Goal: Task Accomplishment & Management: Manage account settings

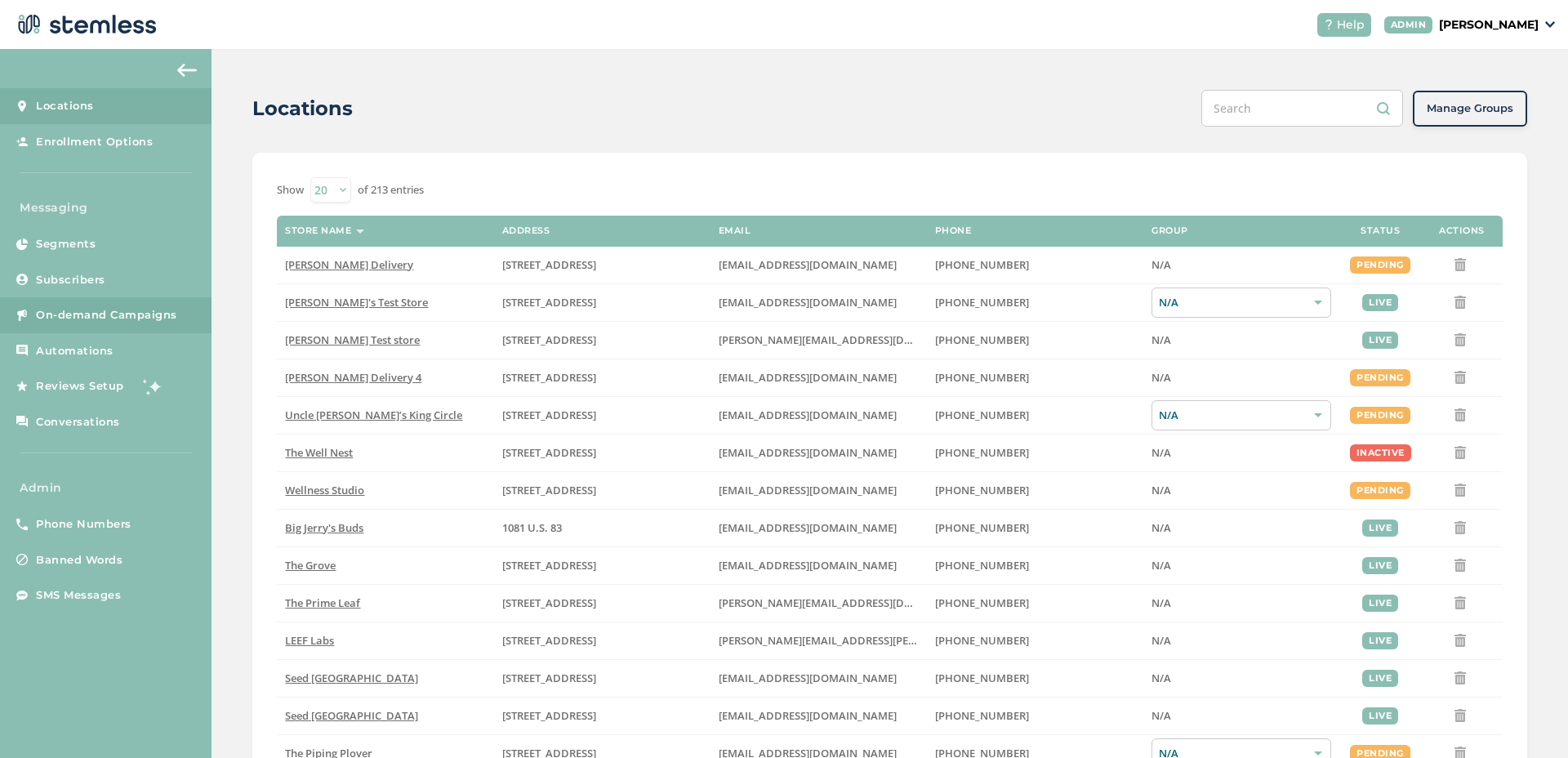
click at [146, 323] on link "On-demand Campaigns" at bounding box center [106, 315] width 211 height 36
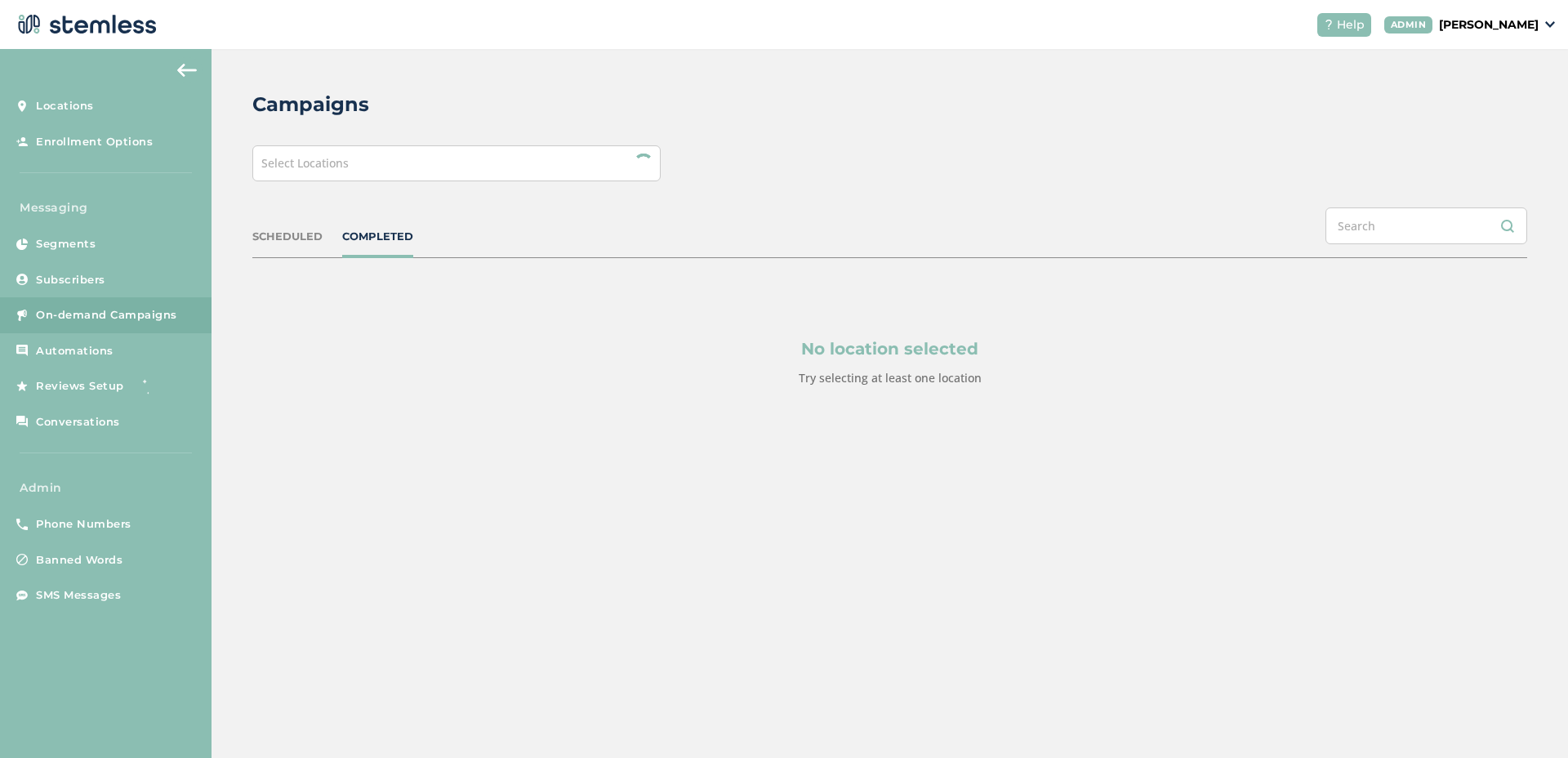
click at [424, 166] on div "Select Locations" at bounding box center [457, 163] width 409 height 36
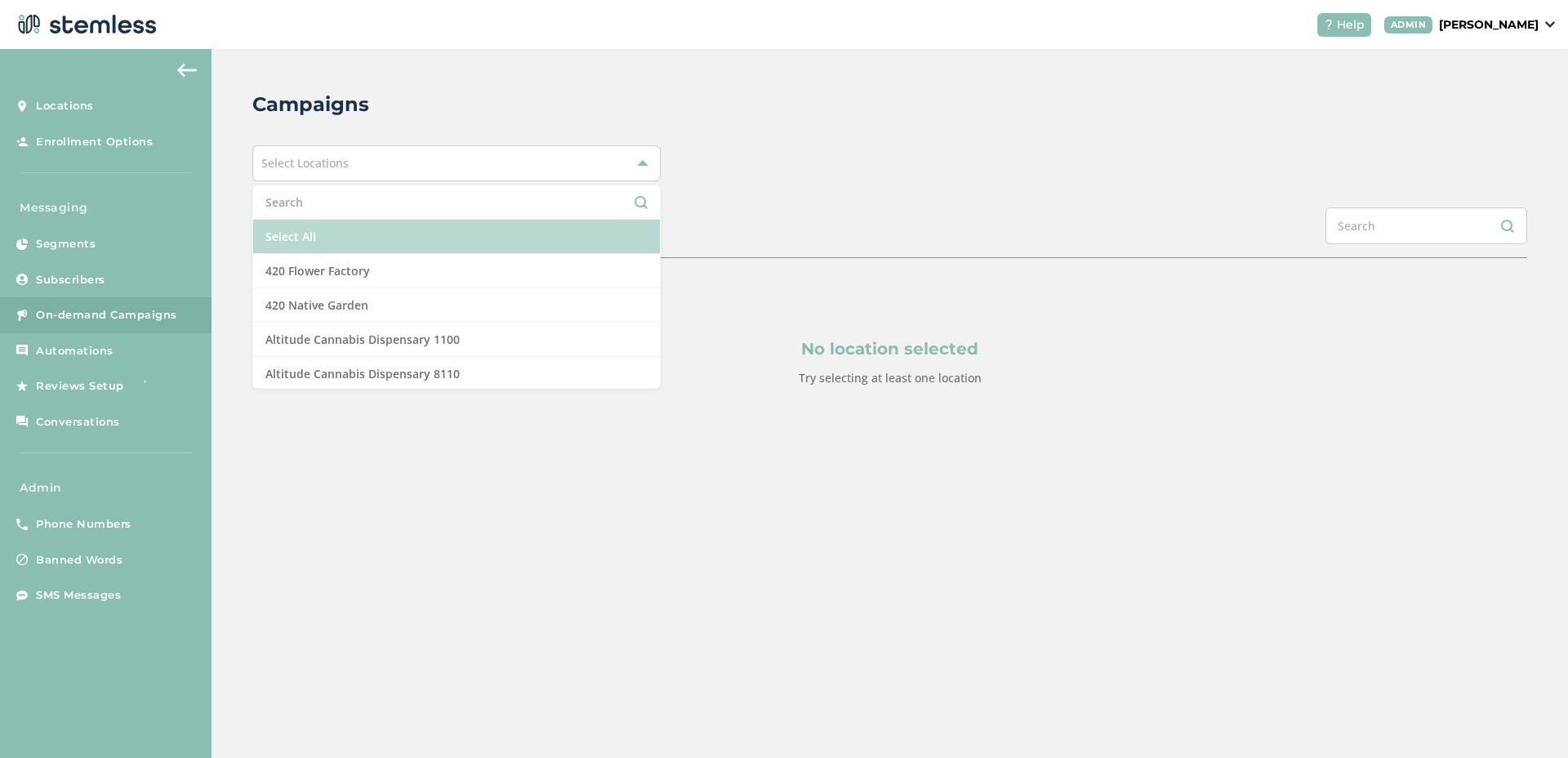
click at [365, 241] on li "Select All" at bounding box center [457, 237] width 407 height 34
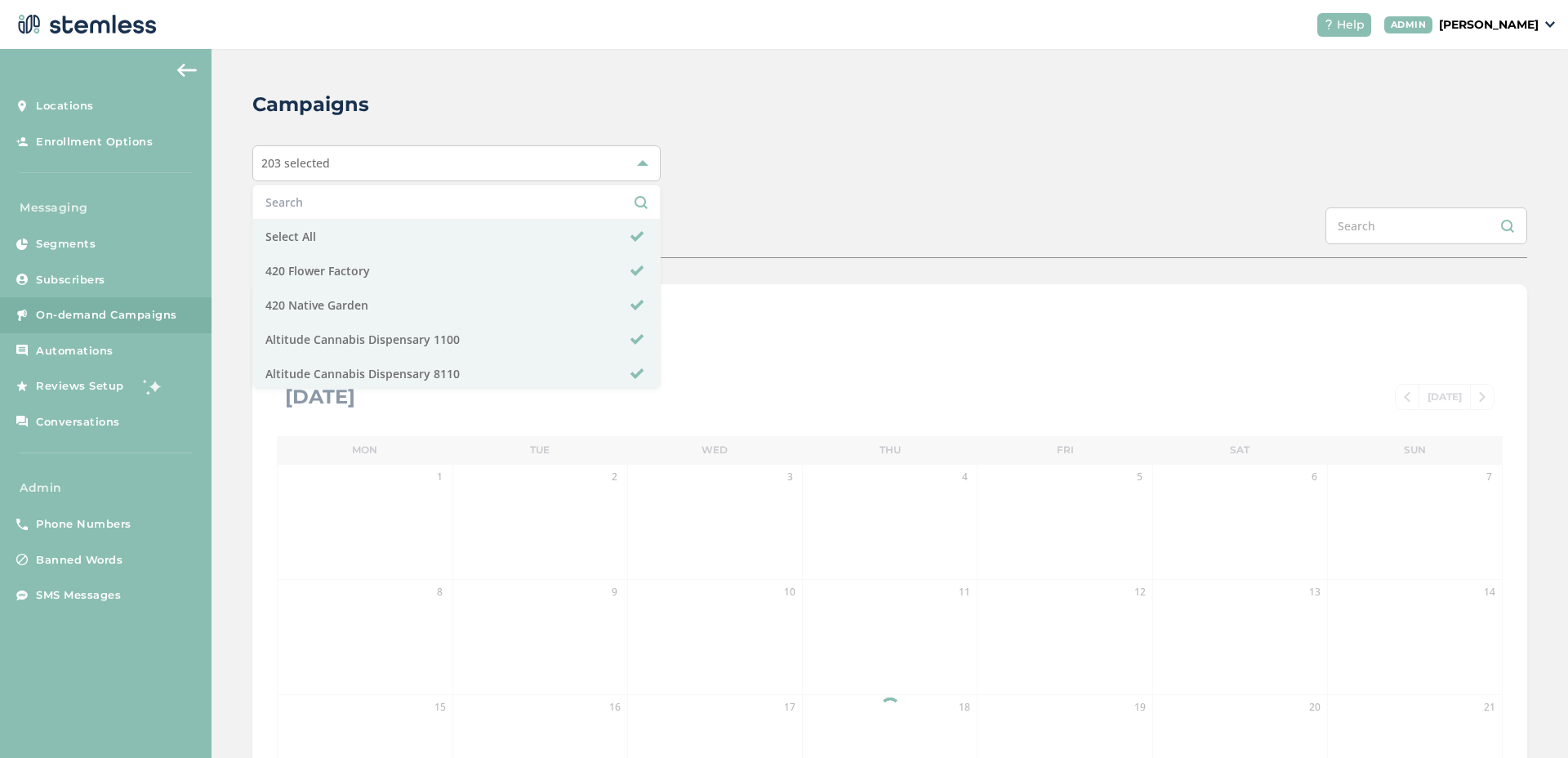
click at [978, 119] on div "Campaigns" at bounding box center [883, 104] width 1262 height 29
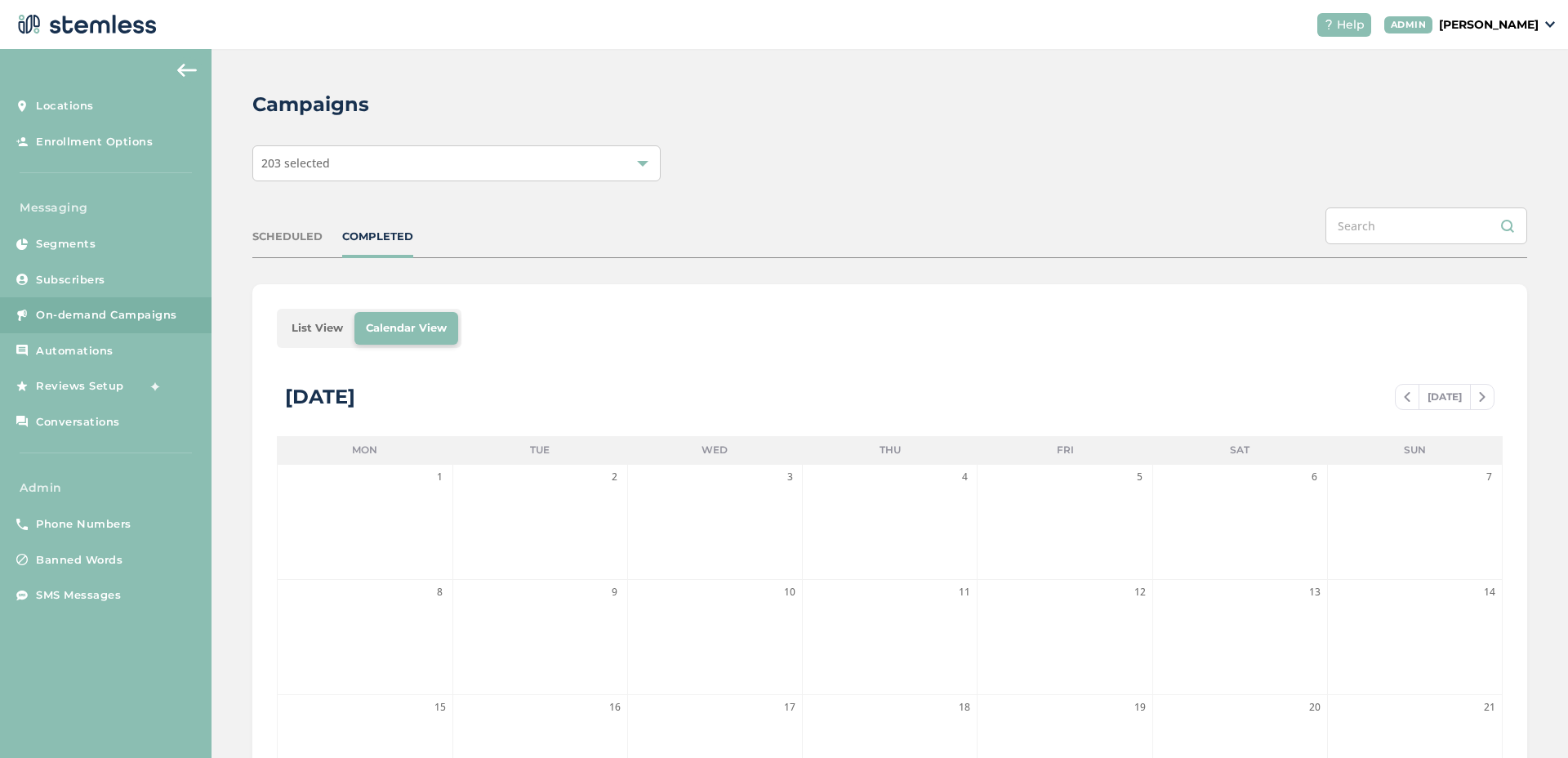
click at [339, 328] on li "List View" at bounding box center [317, 327] width 74 height 33
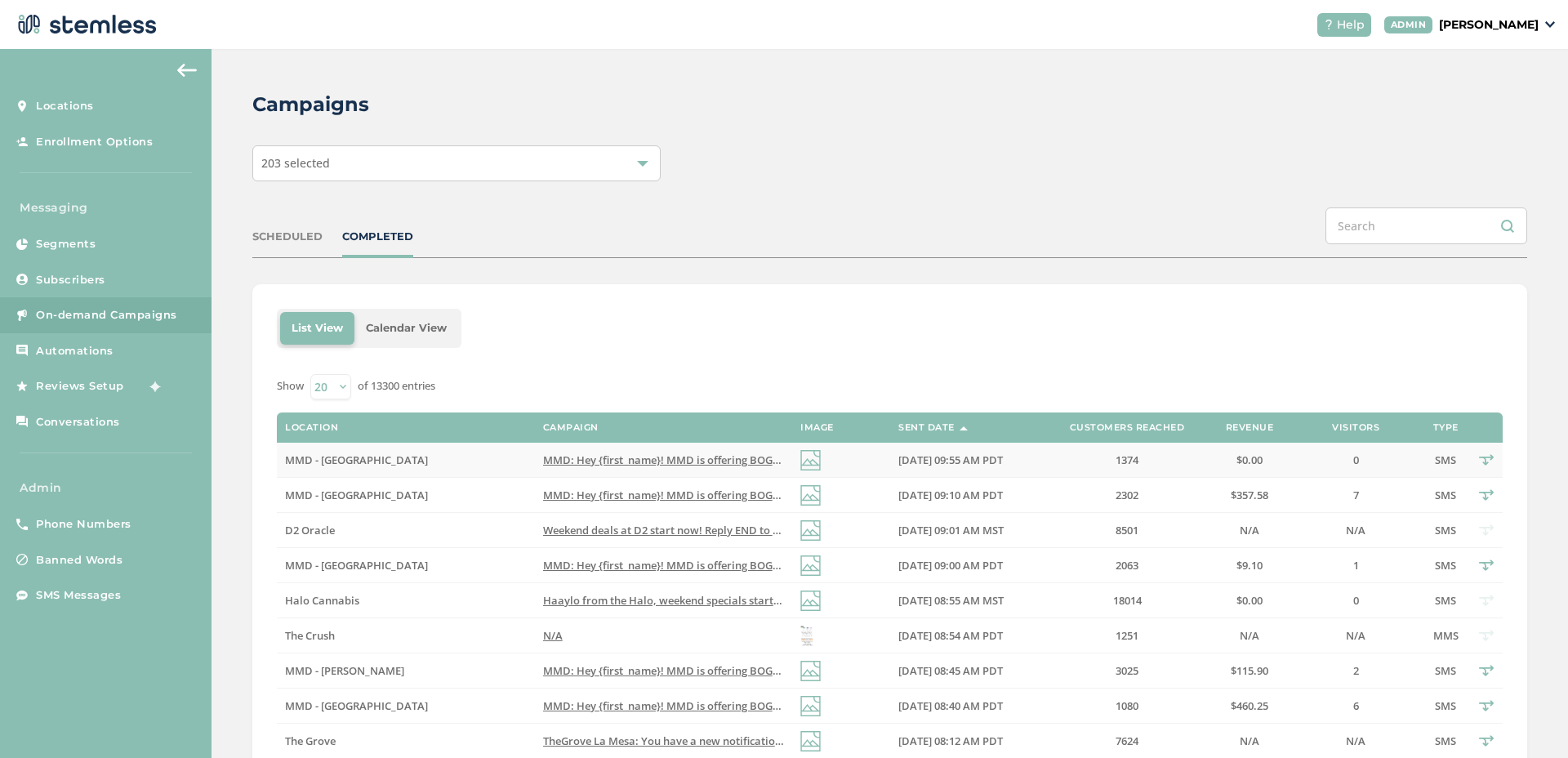
click at [661, 472] on td "MMD: Hey {first_name}! MMD is offering BOGO 40% OFF STOREWIDE (all products & b…" at bounding box center [664, 460] width 257 height 35
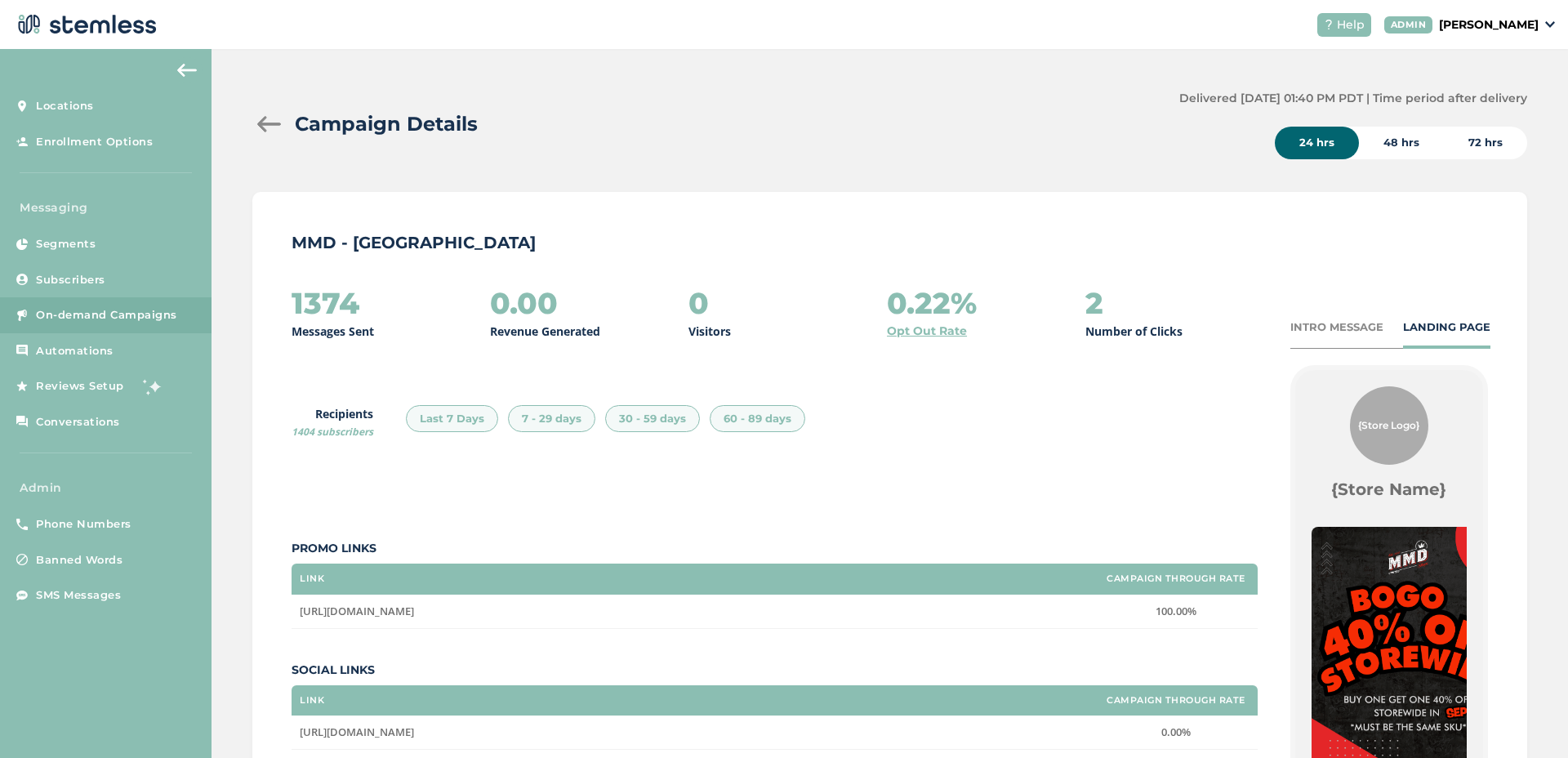
click at [267, 122] on div at bounding box center [269, 124] width 33 height 17
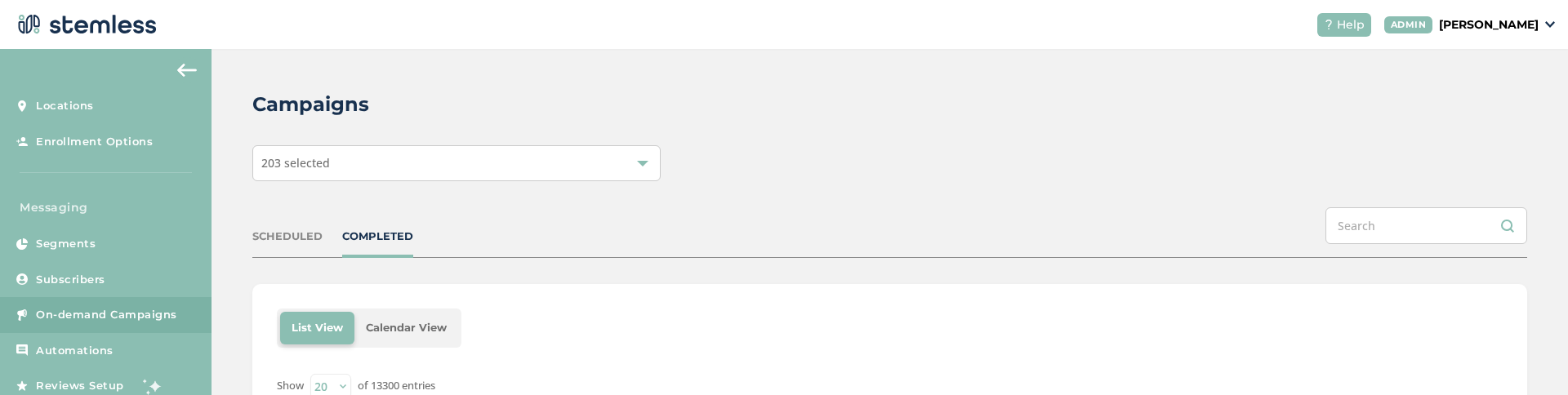
click at [401, 155] on div "203 selected" at bounding box center [457, 163] width 409 height 36
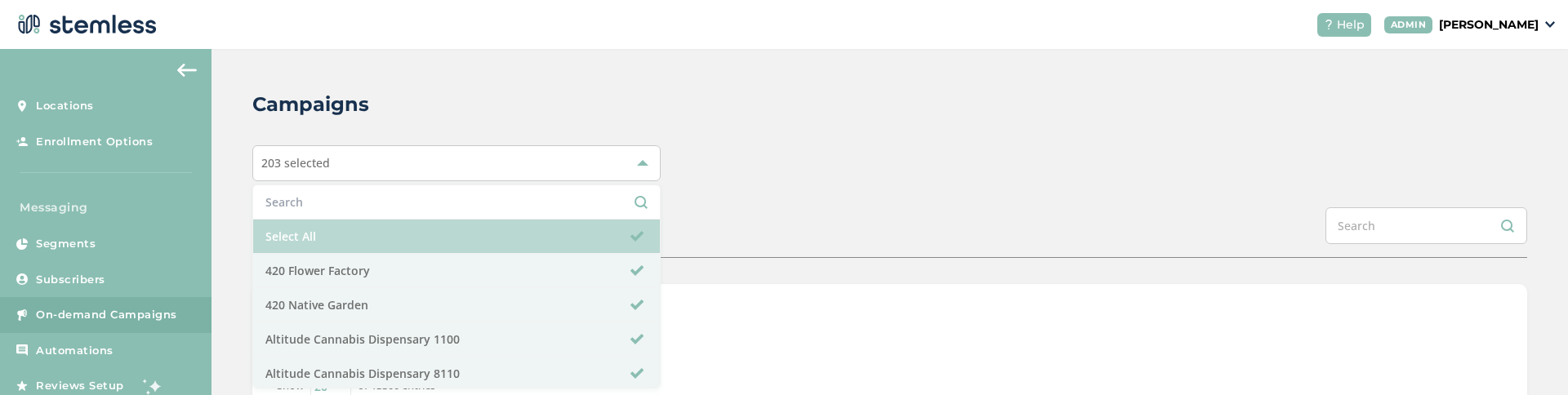
click at [306, 228] on li "Select All" at bounding box center [457, 237] width 407 height 34
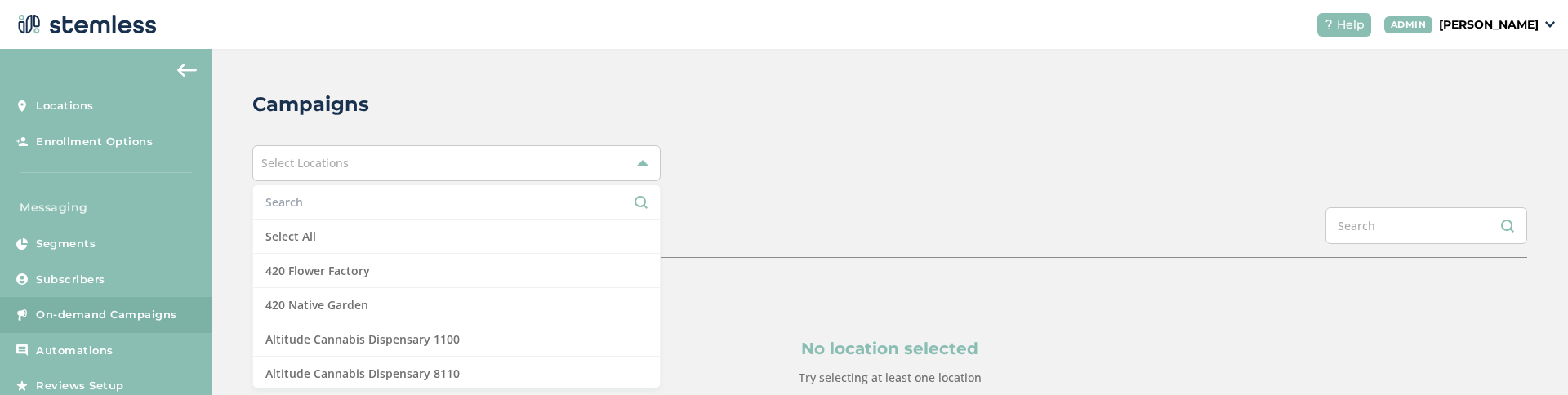
click at [332, 205] on input "text" at bounding box center [457, 201] width 382 height 17
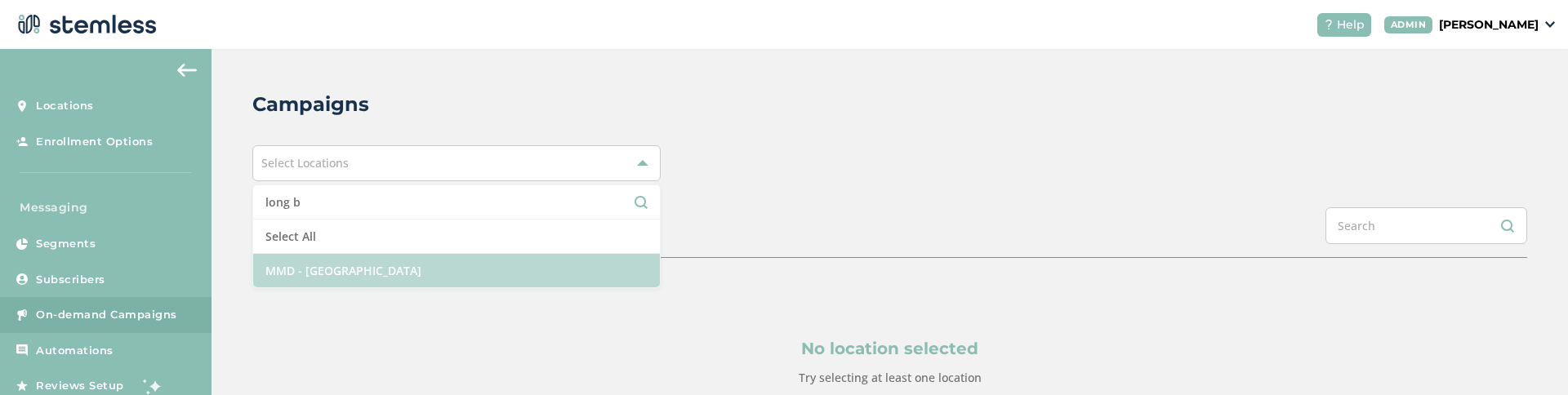
type input "long b"
click at [334, 275] on li "MMD - [GEOGRAPHIC_DATA]" at bounding box center [457, 271] width 407 height 33
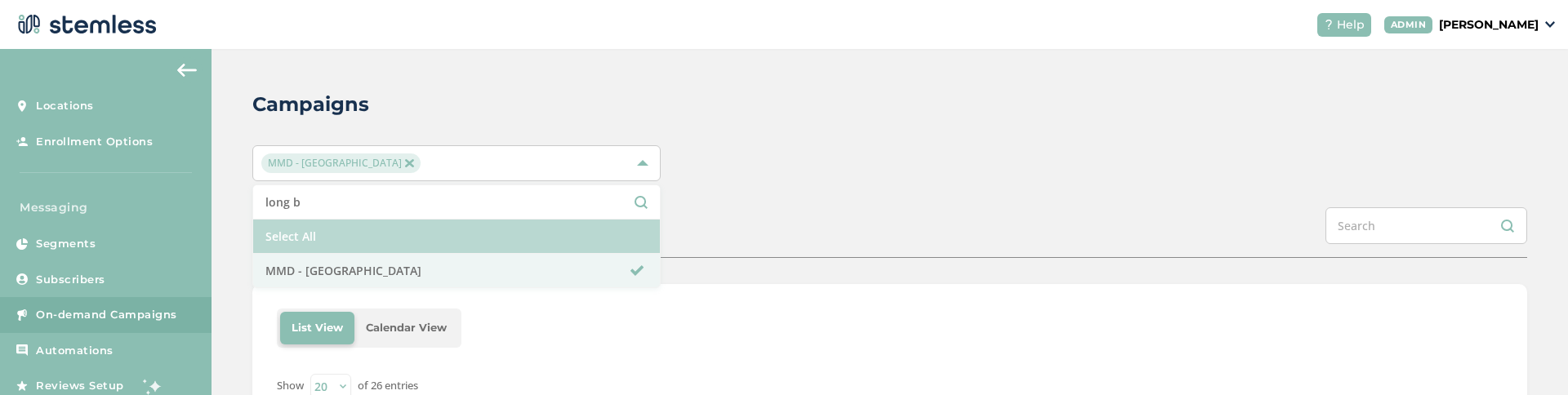
click at [456, 224] on li "Select All" at bounding box center [457, 237] width 407 height 34
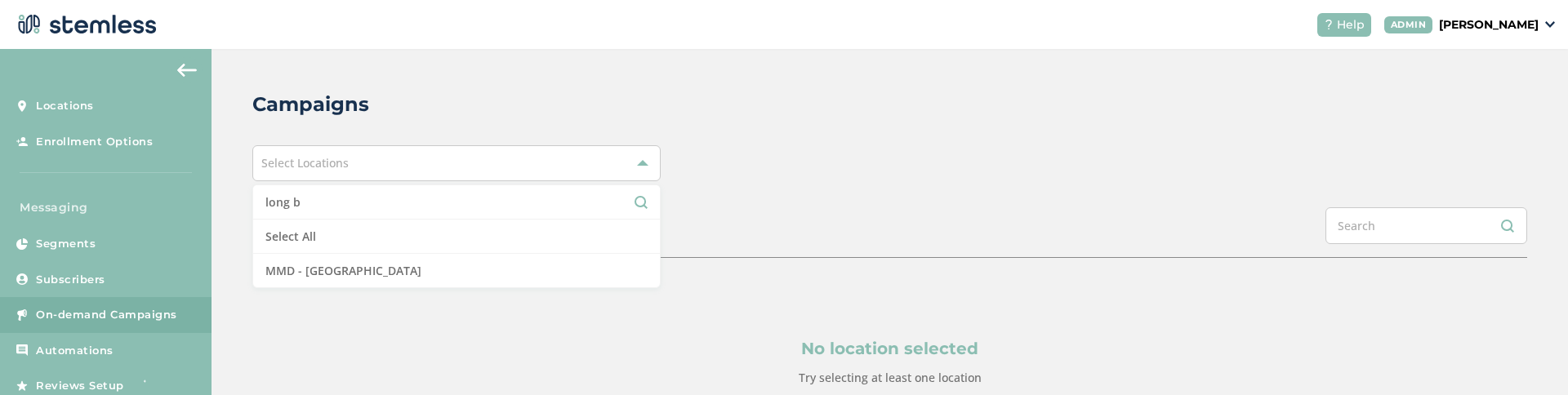
click at [456, 208] on input "long b" at bounding box center [457, 201] width 382 height 17
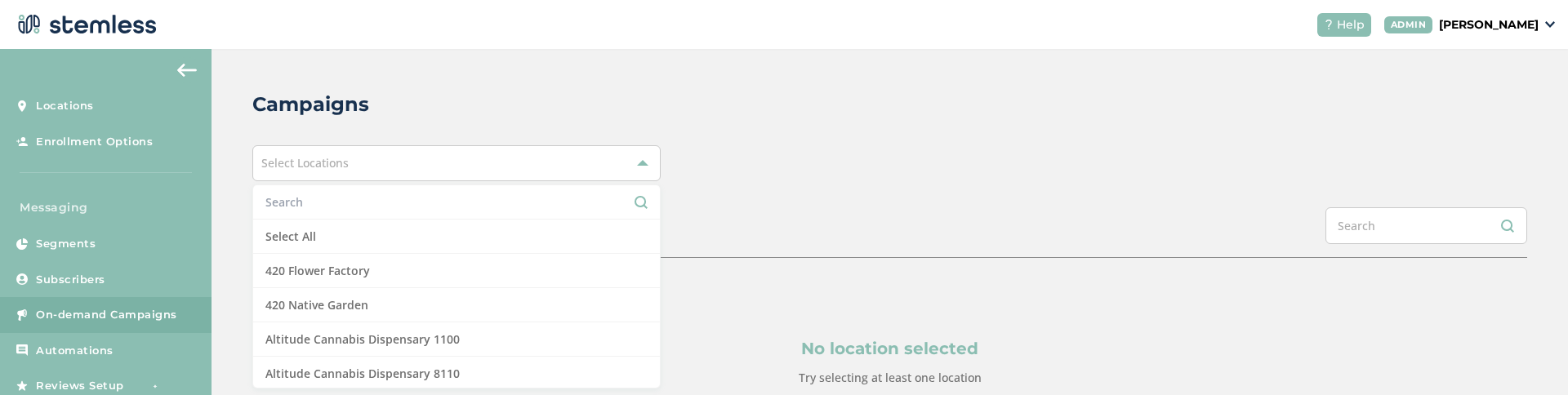
click at [767, 229] on div "SCHEDULED COMPLETED" at bounding box center [890, 233] width 1275 height 51
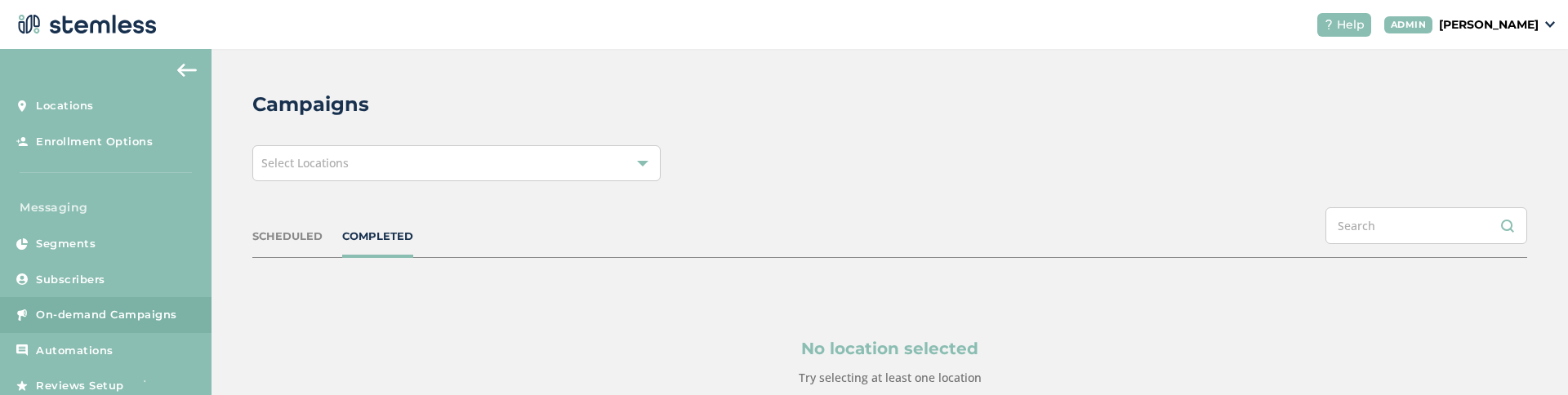
click at [367, 172] on div "Select Locations" at bounding box center [457, 163] width 409 height 36
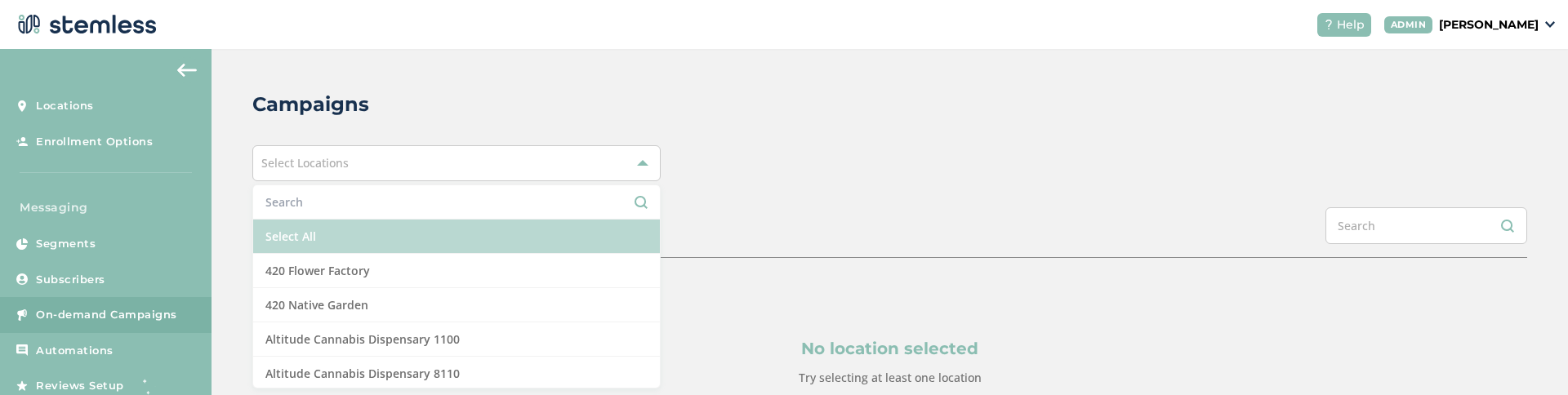
click at [329, 230] on li "Select All" at bounding box center [457, 237] width 407 height 34
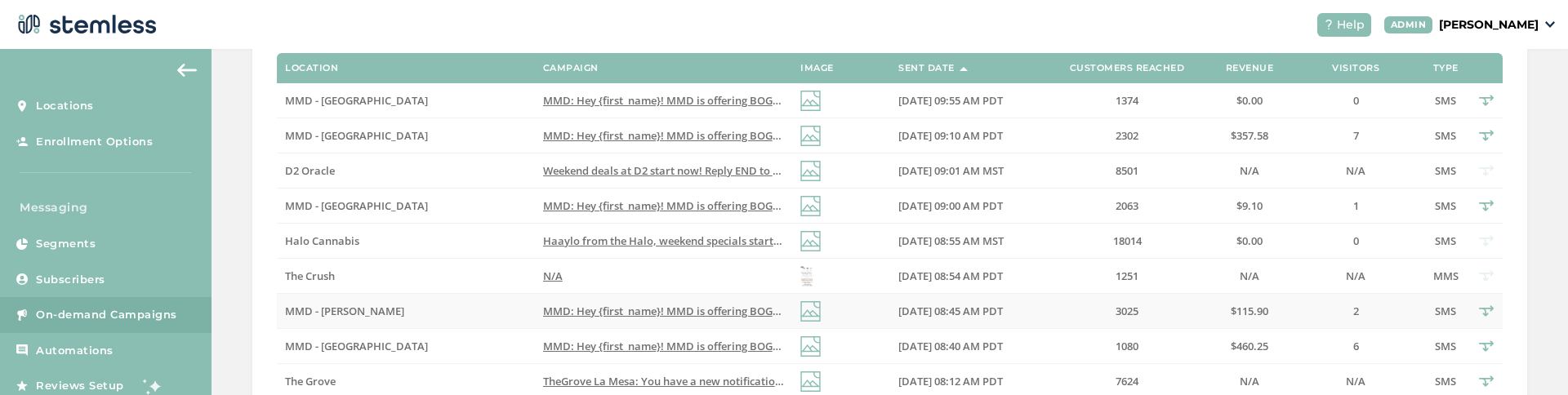
scroll to position [356, 0]
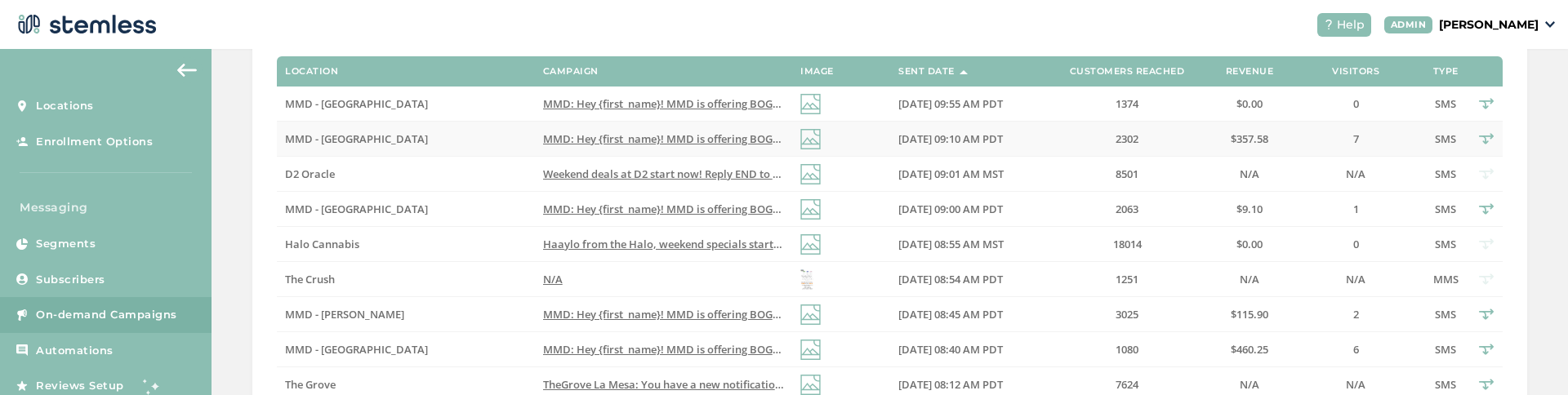
click at [716, 143] on span "MMD: Hey {first_name}! MMD is offering BOGO 40% OFF STOREWIDE (all products & b…" at bounding box center [990, 138] width 894 height 15
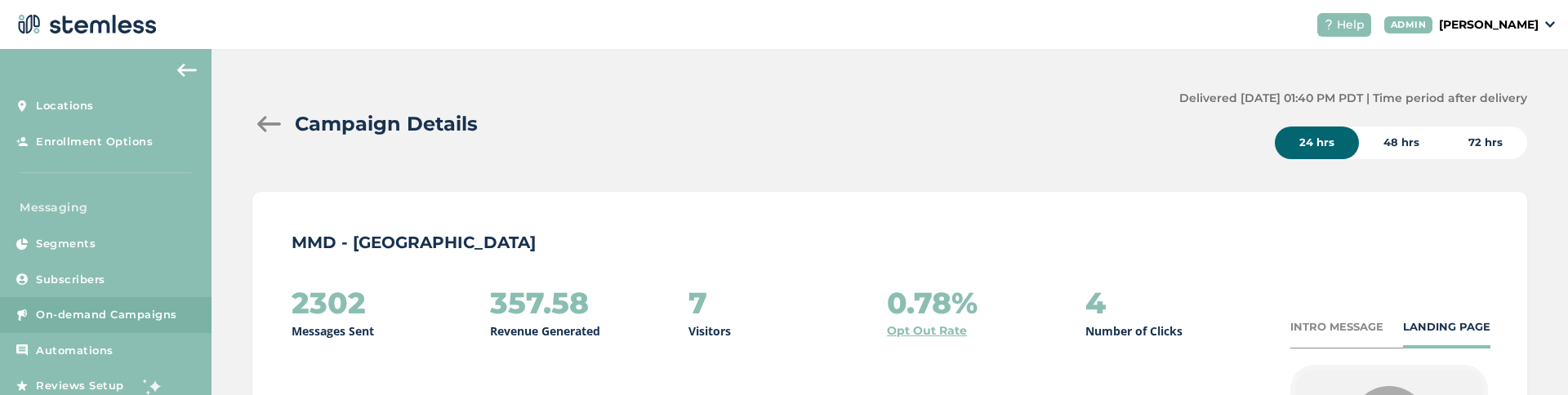
click at [269, 123] on div at bounding box center [269, 124] width 33 height 17
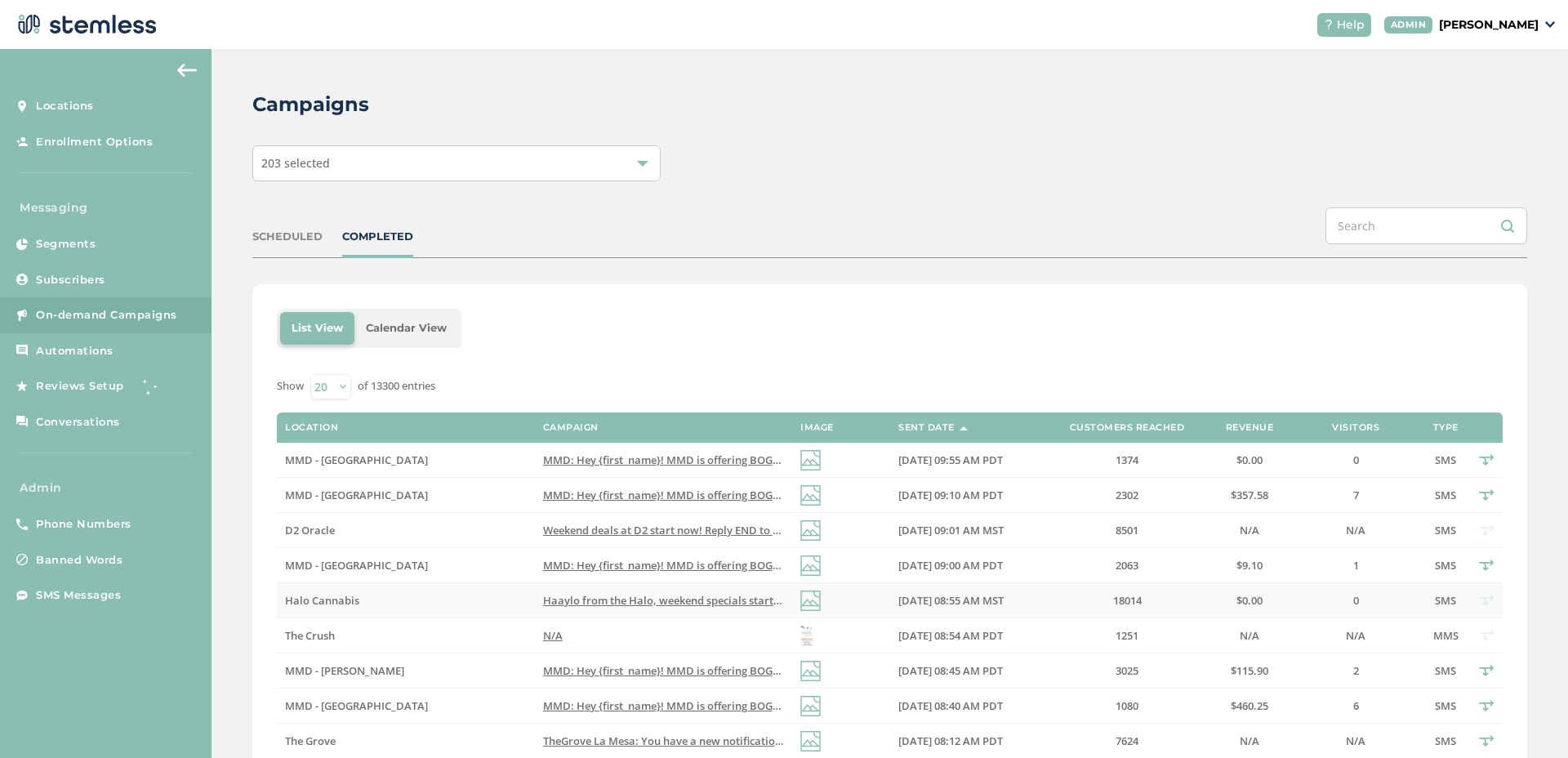
click at [591, 599] on span "Haaylo from the Halo, weekend specials start now! Reply END to cancel" at bounding box center [723, 600] width 360 height 15
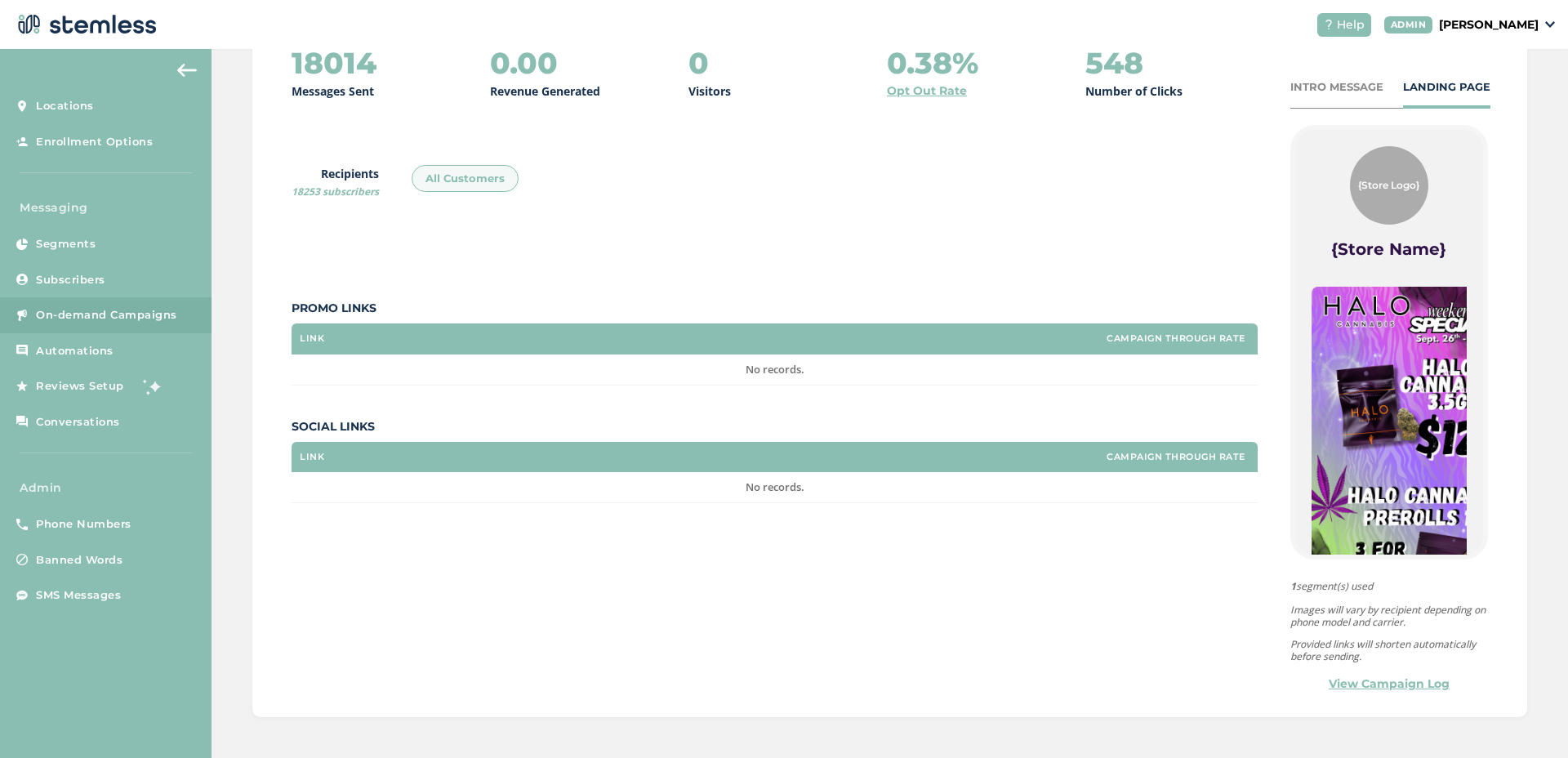
scroll to position [221, 0]
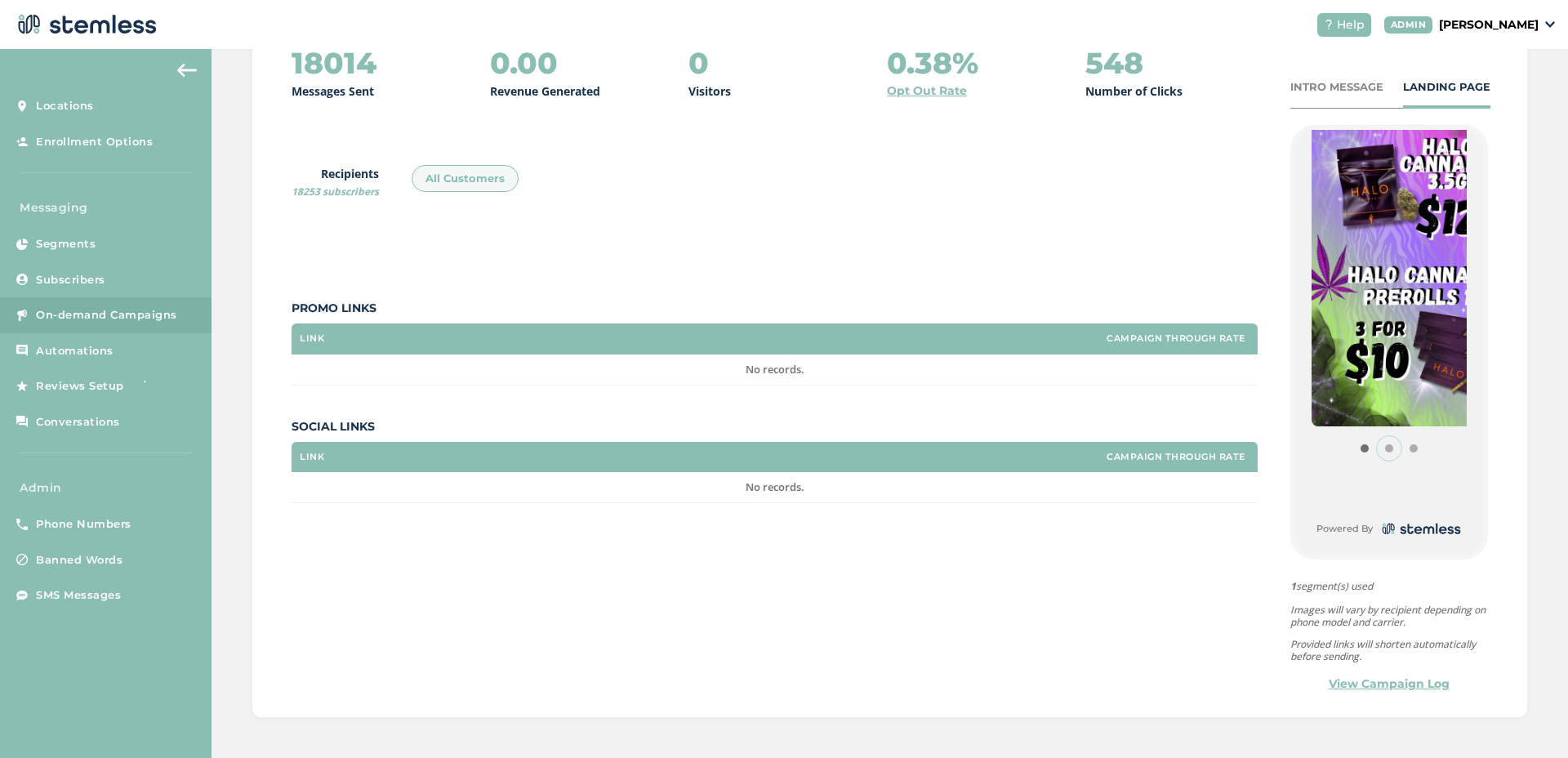
click at [1377, 447] on button "Item 1" at bounding box center [1389, 448] width 25 height 25
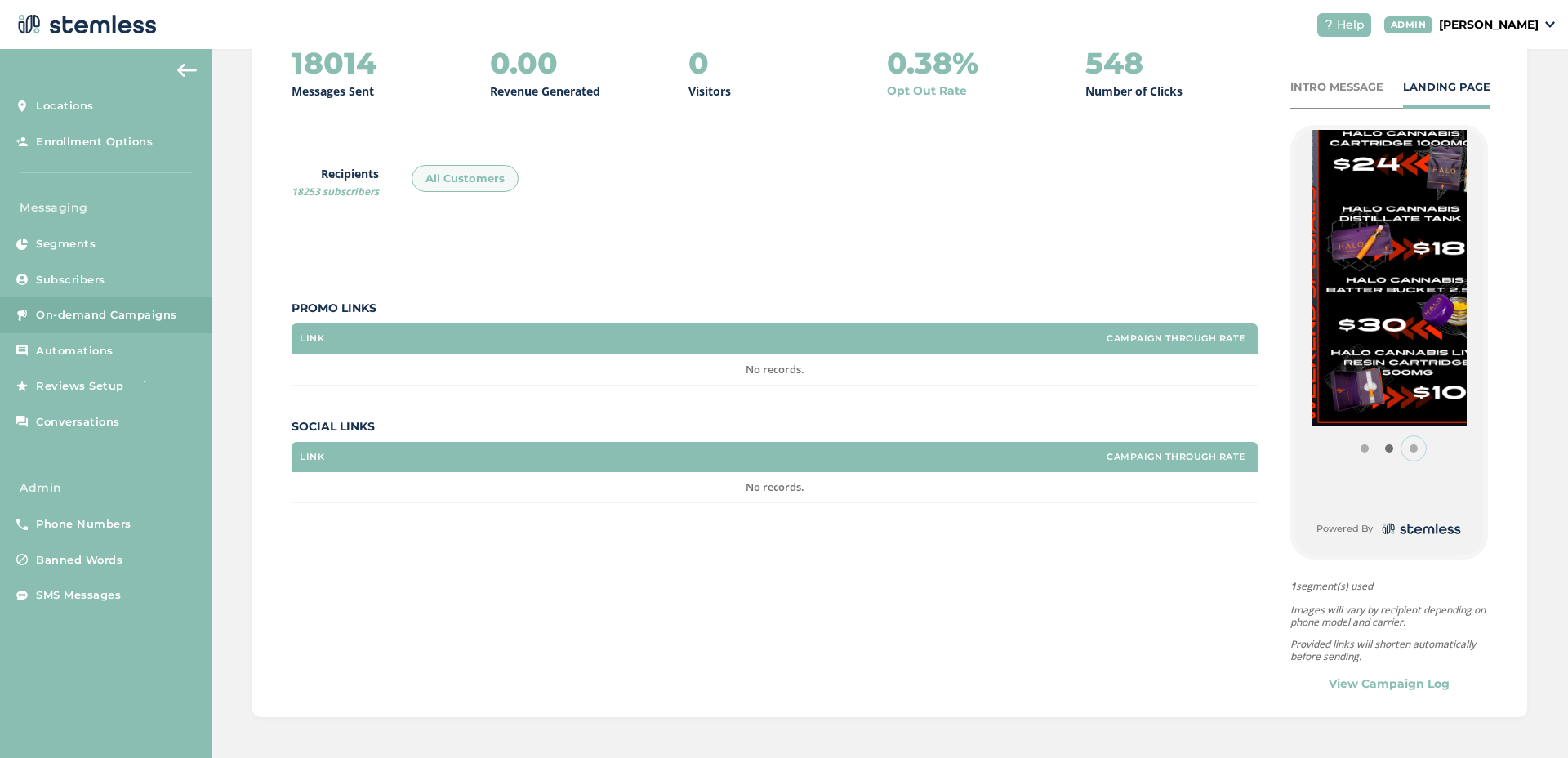
click at [1402, 447] on button "Item 2" at bounding box center [1414, 448] width 25 height 25
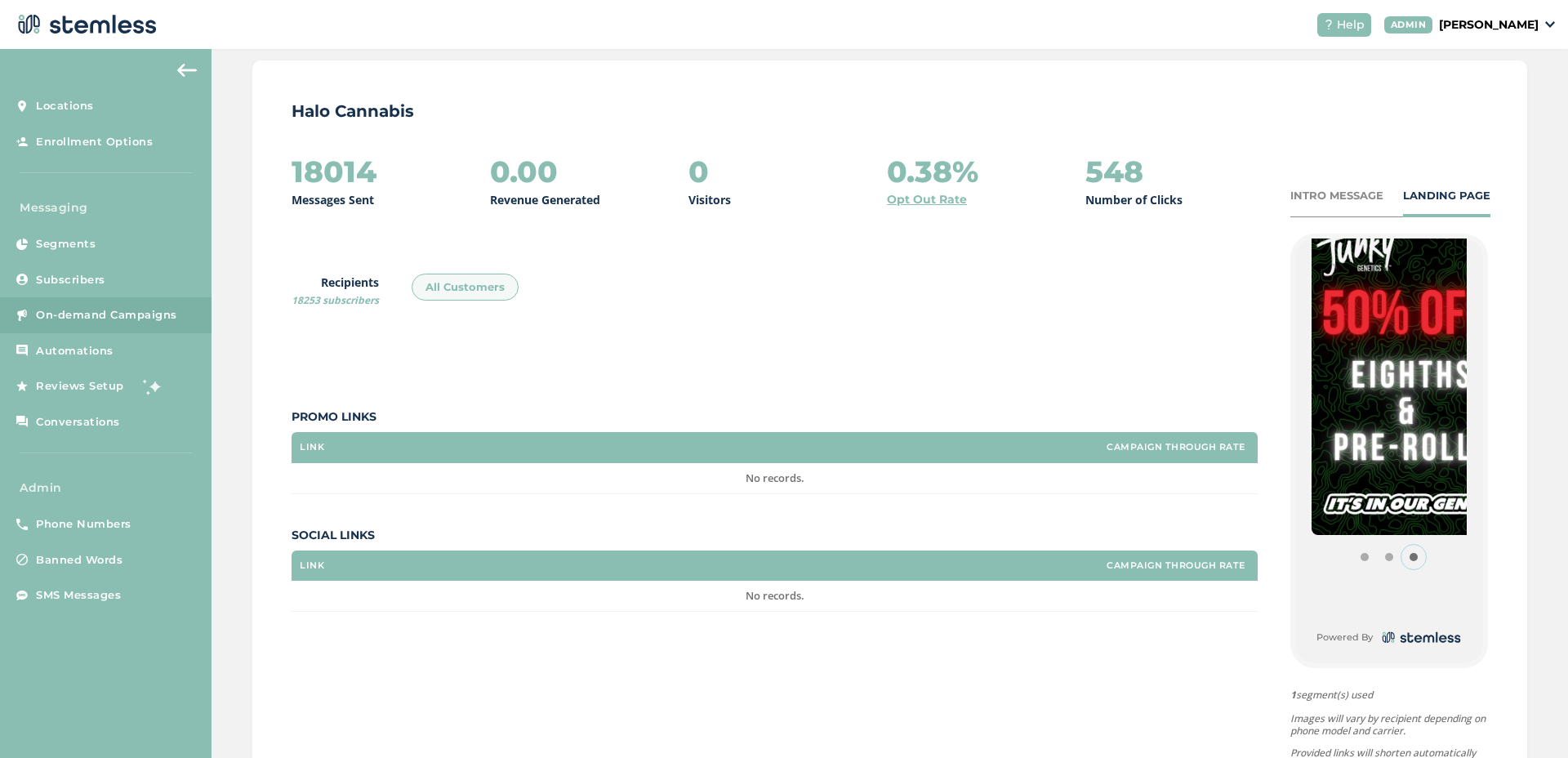
scroll to position [40, 0]
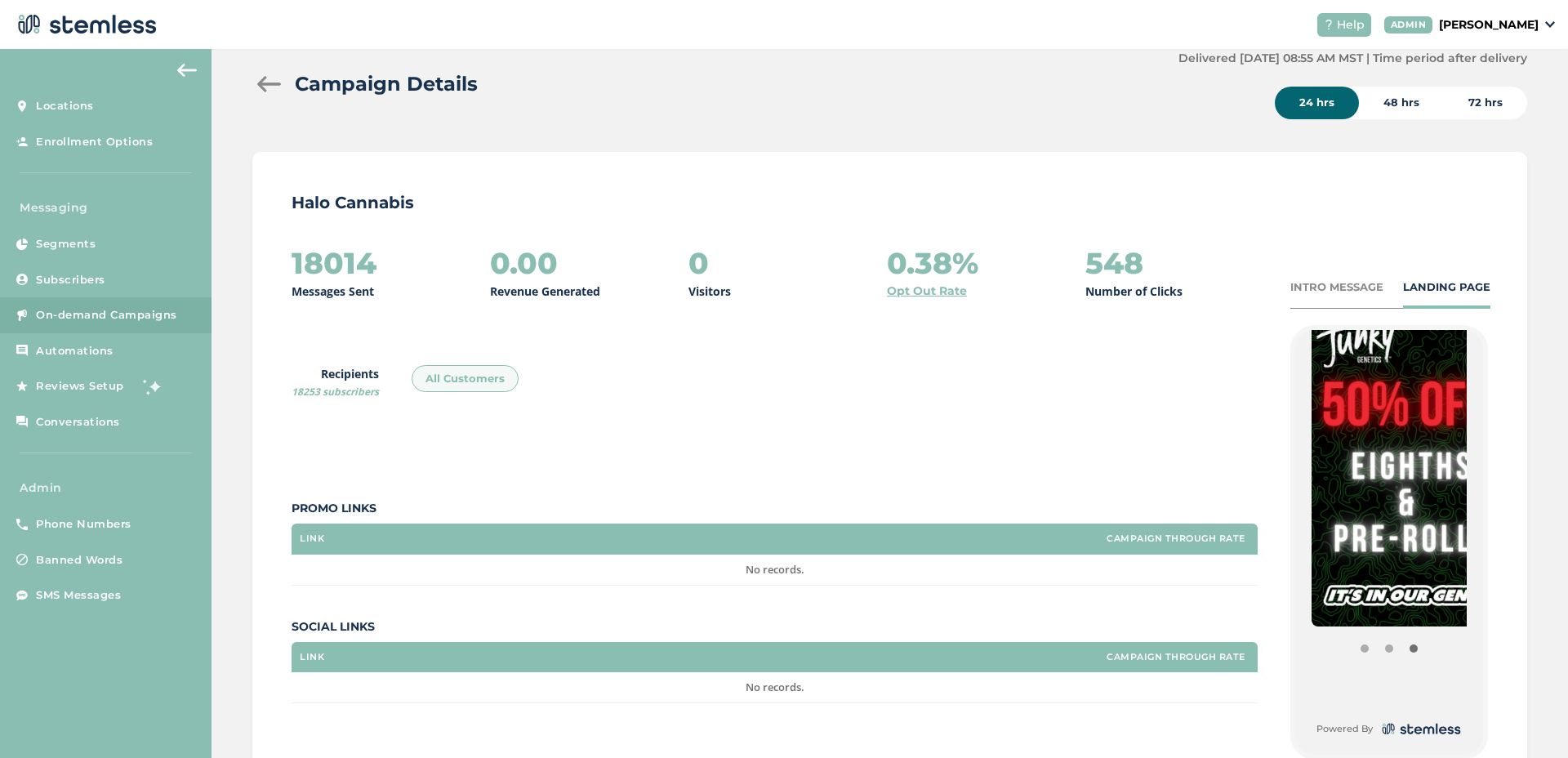
click at [260, 79] on div at bounding box center [269, 84] width 33 height 17
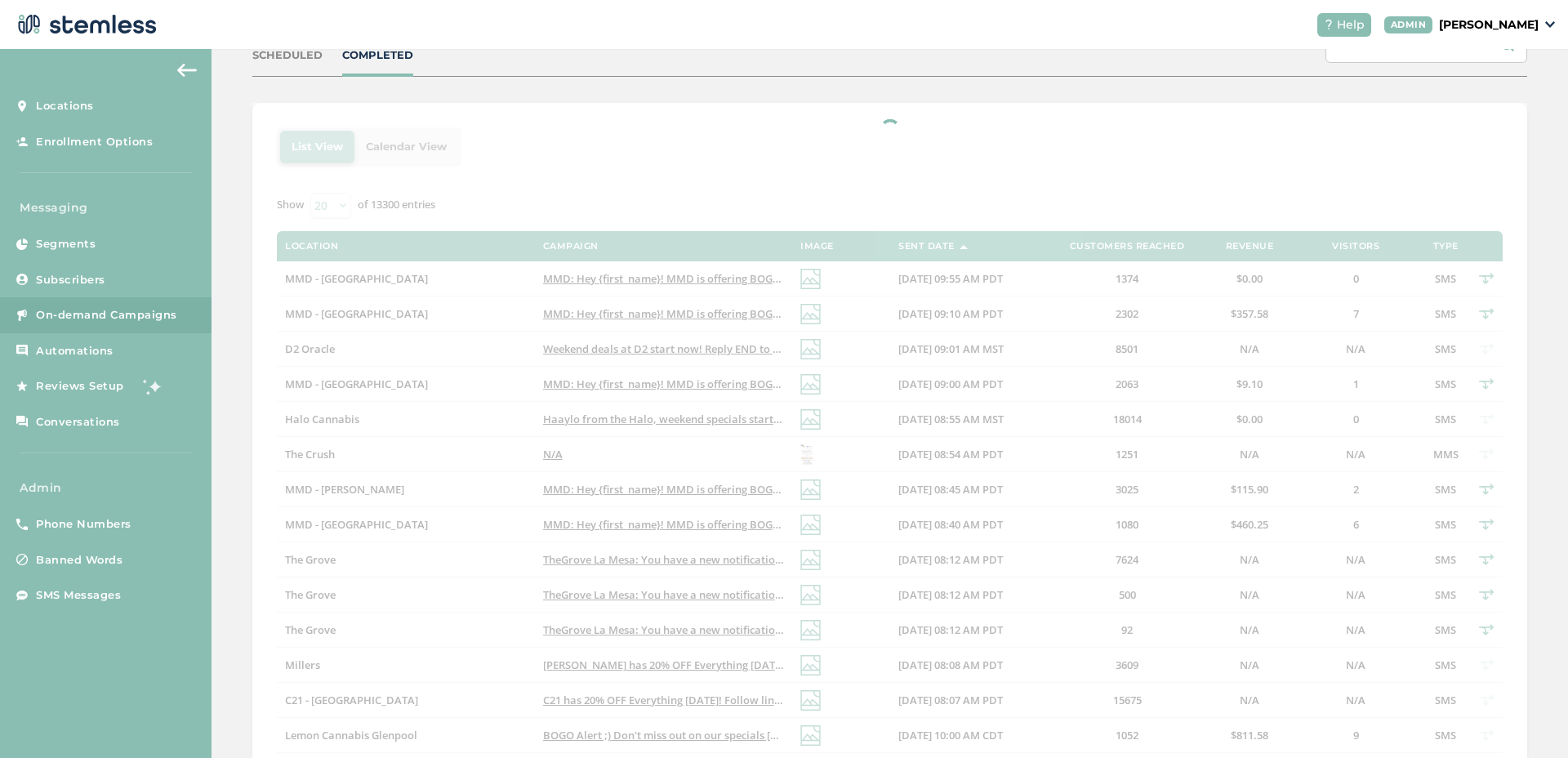
scroll to position [306, 0]
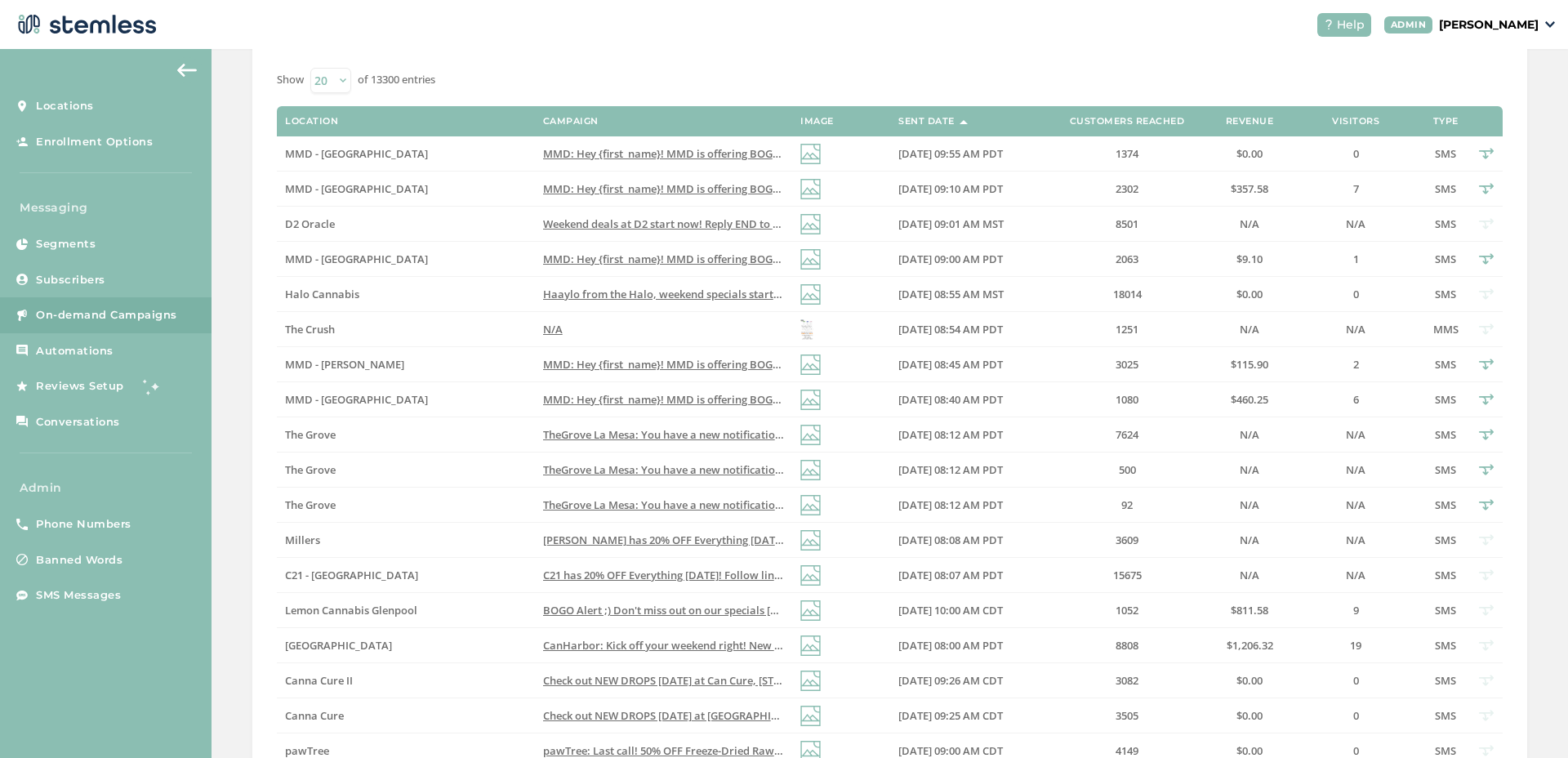
click at [616, 435] on span "TheGrove La Mesa: You have a new notification waiting for you, {first_name}! Re…" at bounding box center [789, 434] width 492 height 15
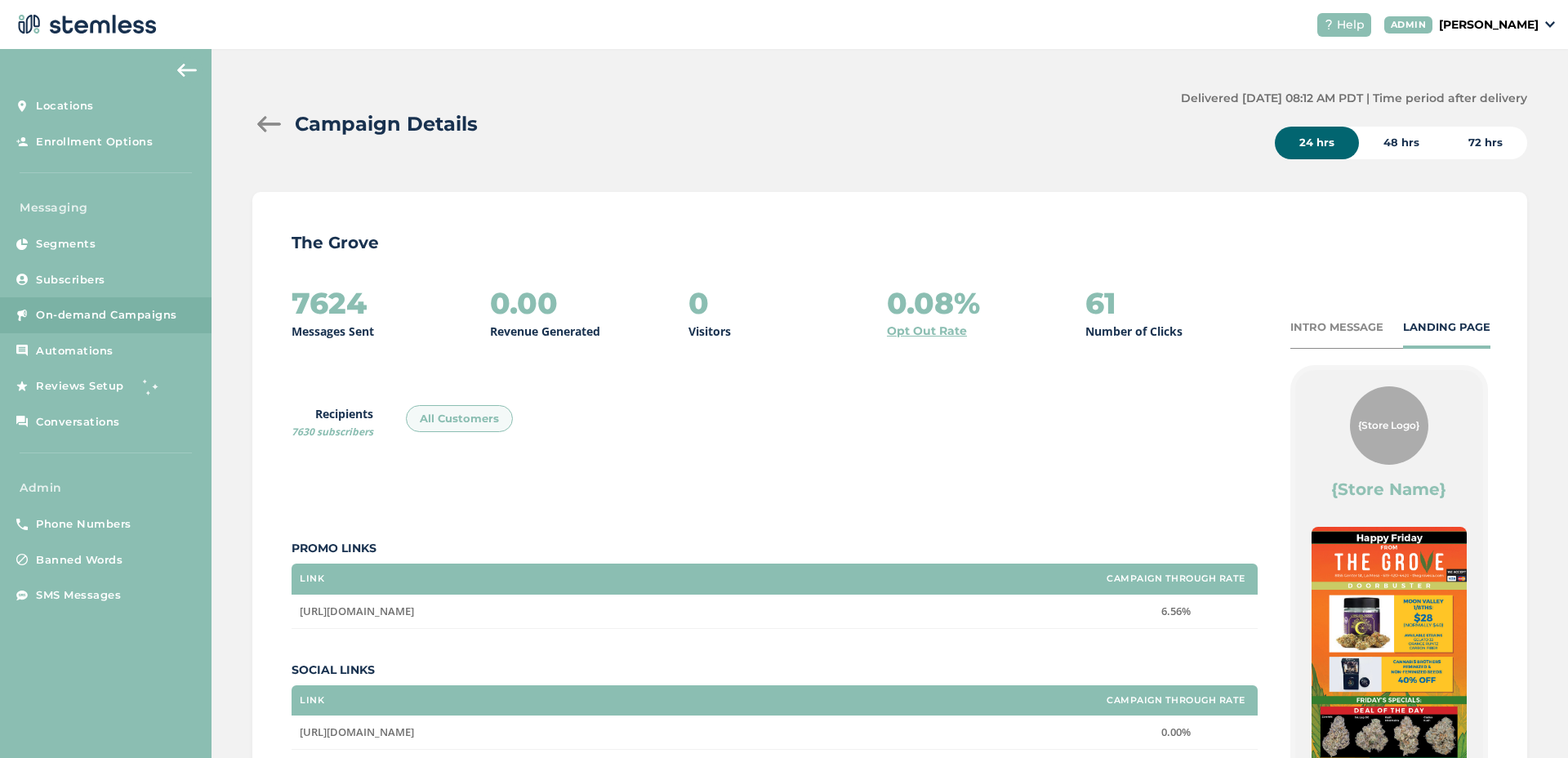
click at [272, 124] on div at bounding box center [269, 124] width 33 height 17
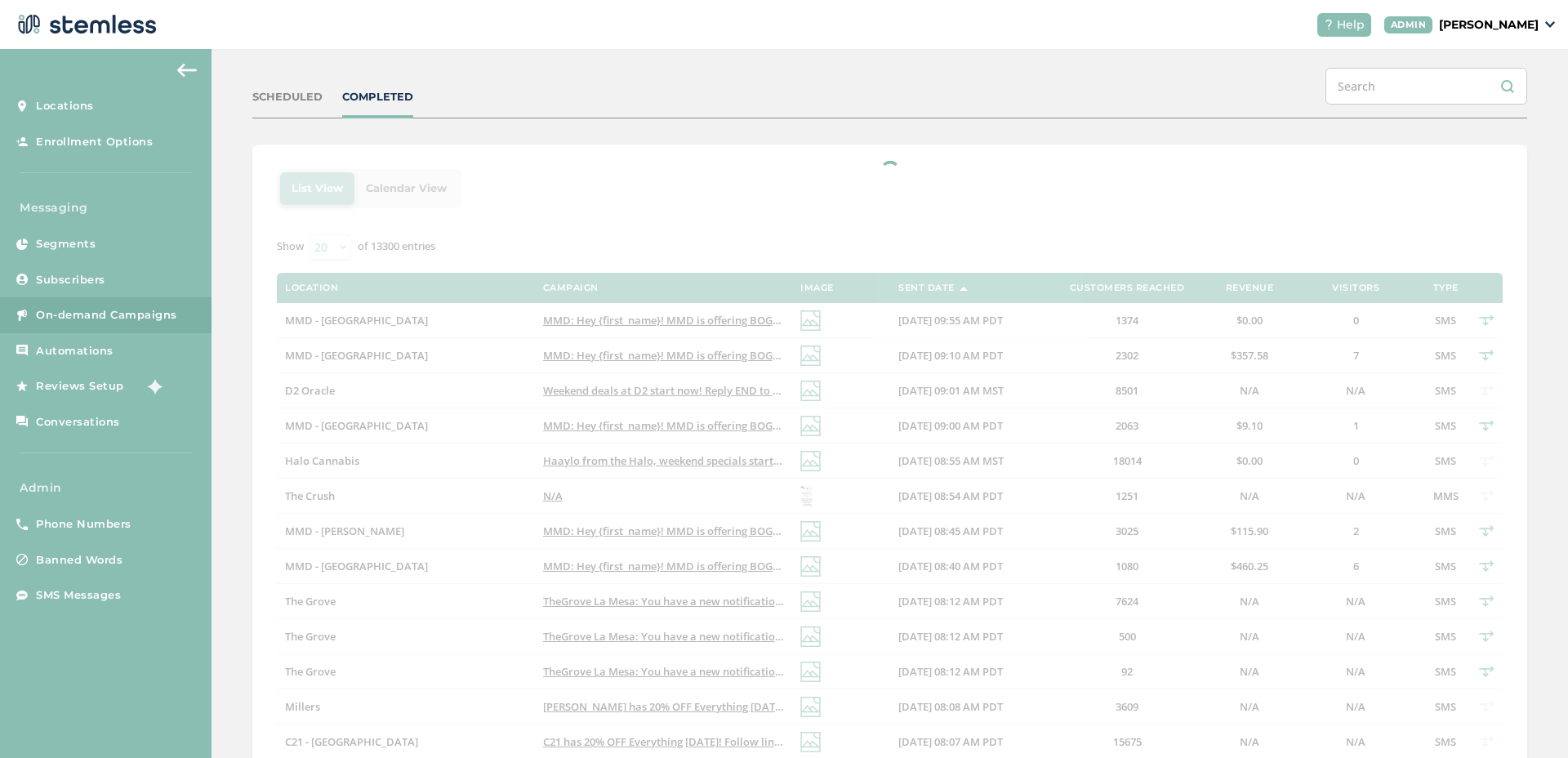
scroll to position [225, 0]
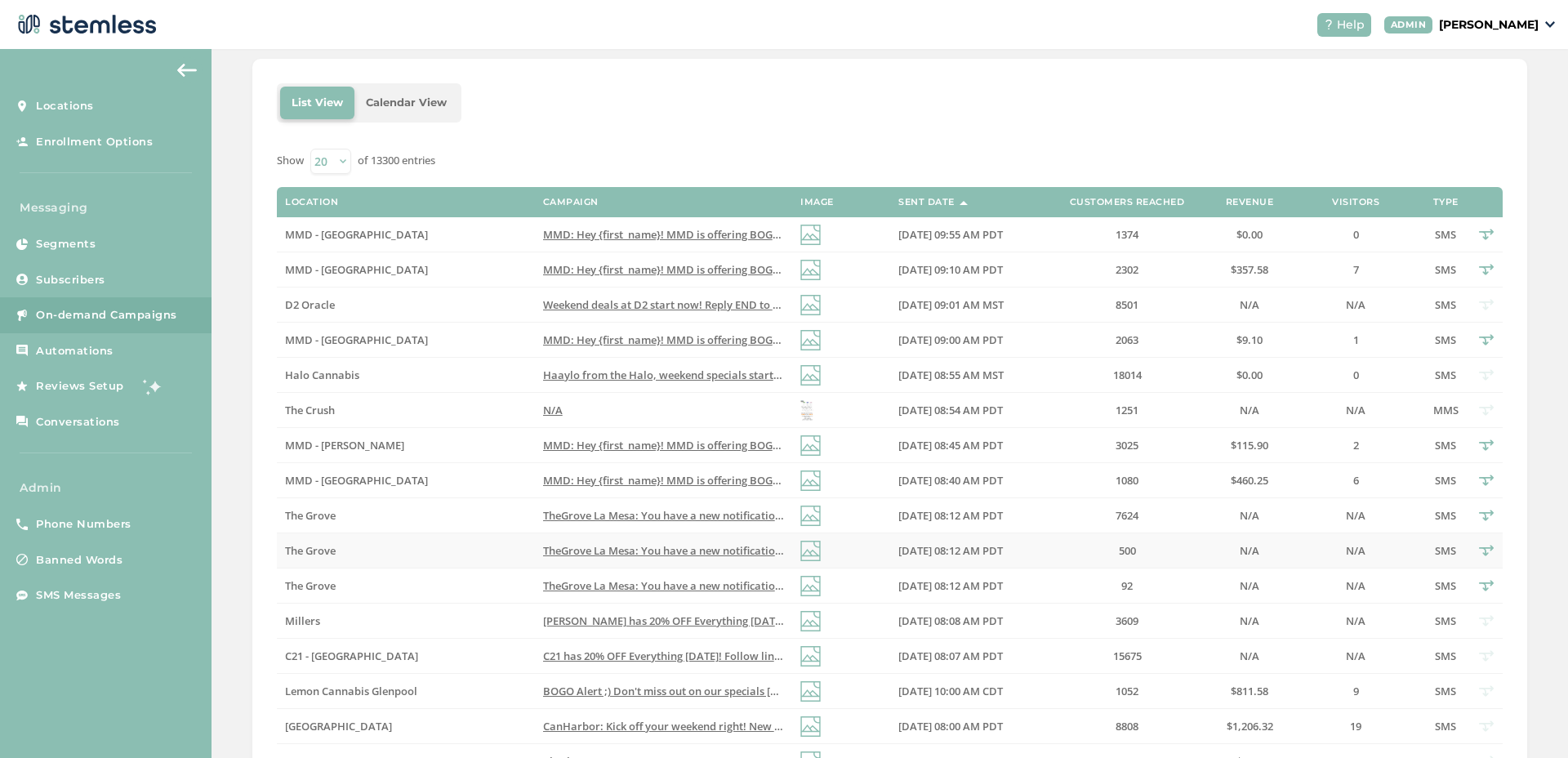
click at [651, 559] on td "TheGrove La Mesa: You have a new notification waiting for you, {first_name}! Re…" at bounding box center [664, 551] width 257 height 35
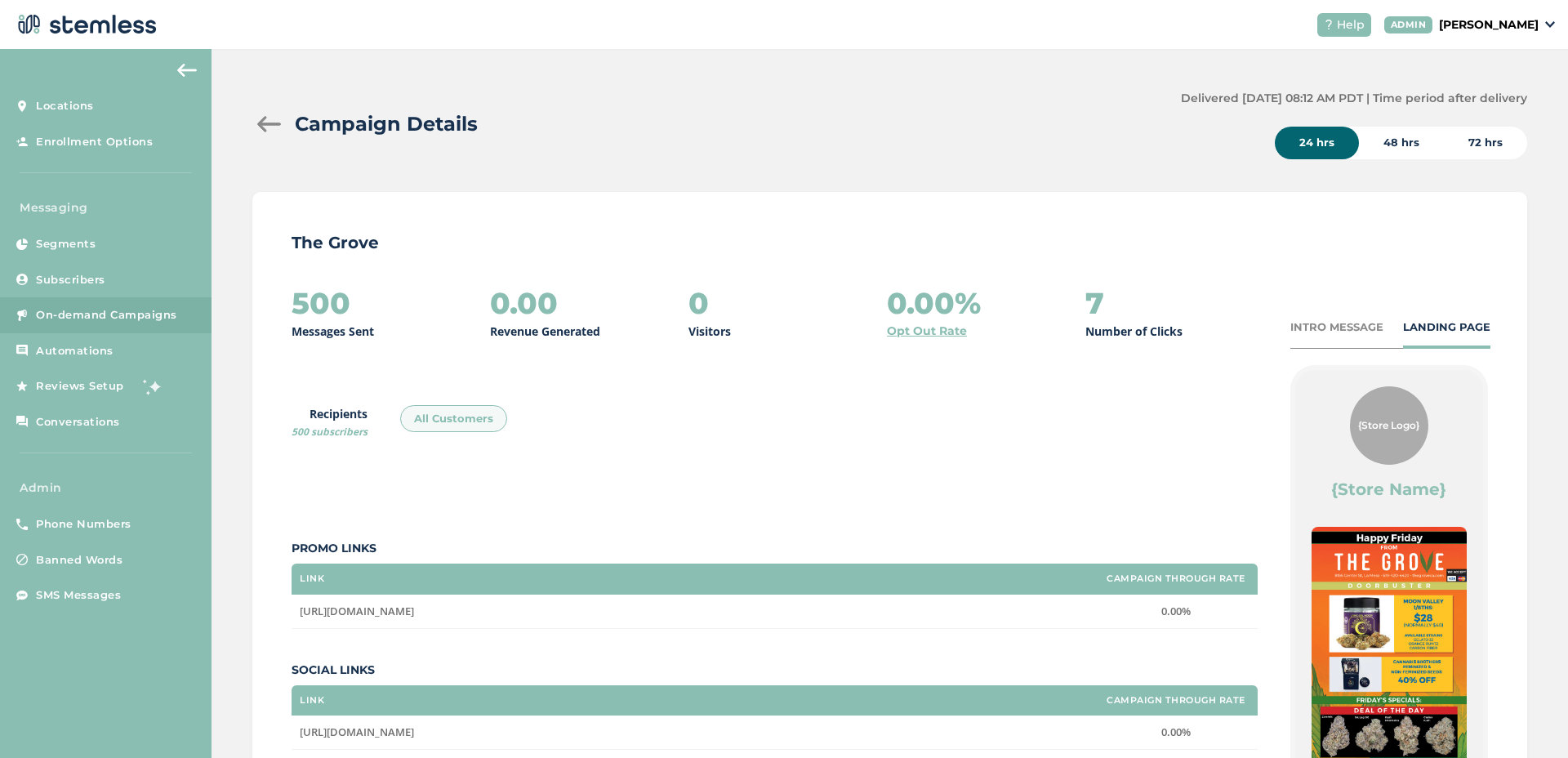
click at [270, 133] on div "Campaign Details" at bounding box center [710, 123] width 916 height 29
click at [263, 126] on div at bounding box center [269, 124] width 33 height 17
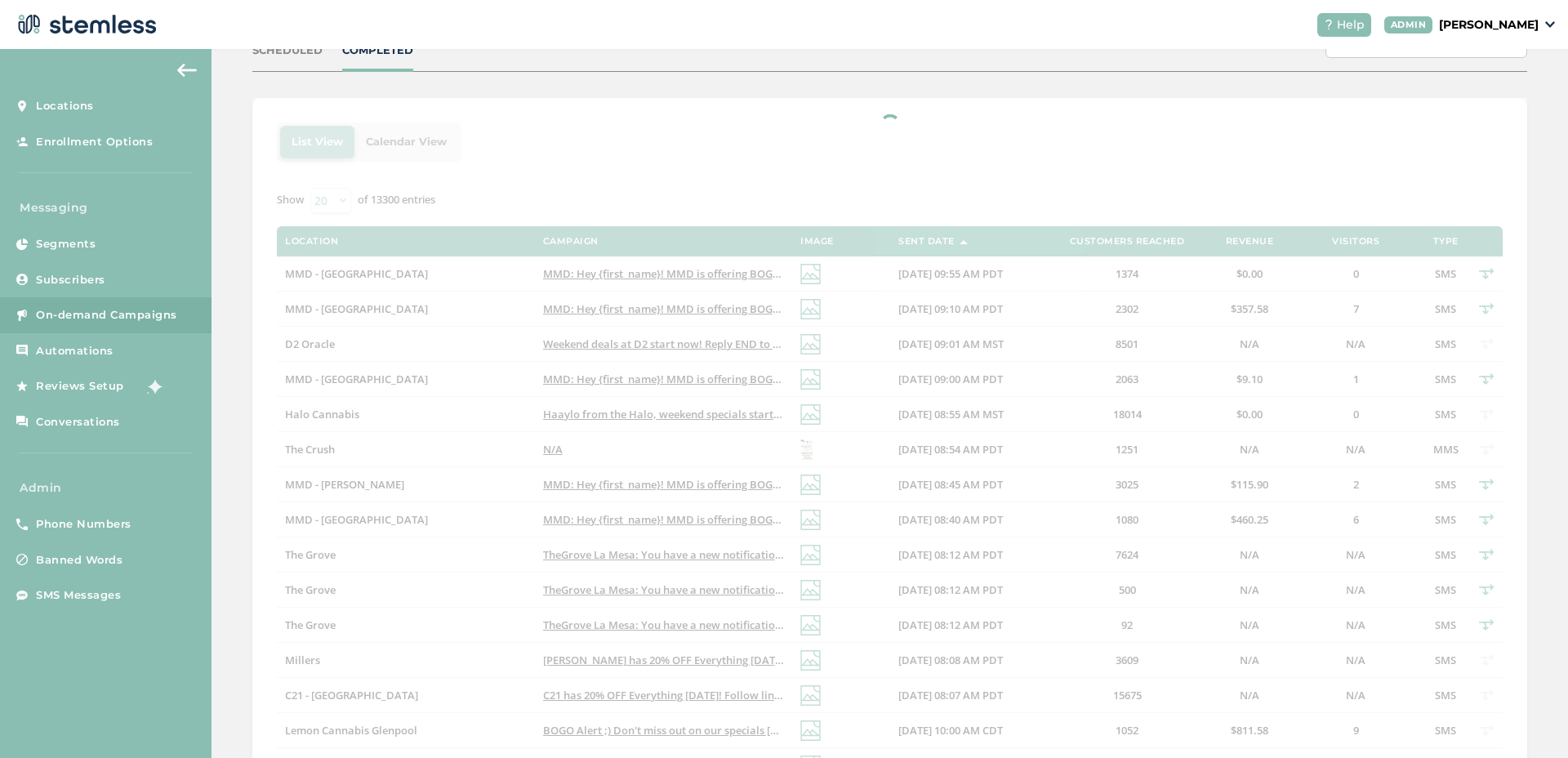
scroll to position [251, 0]
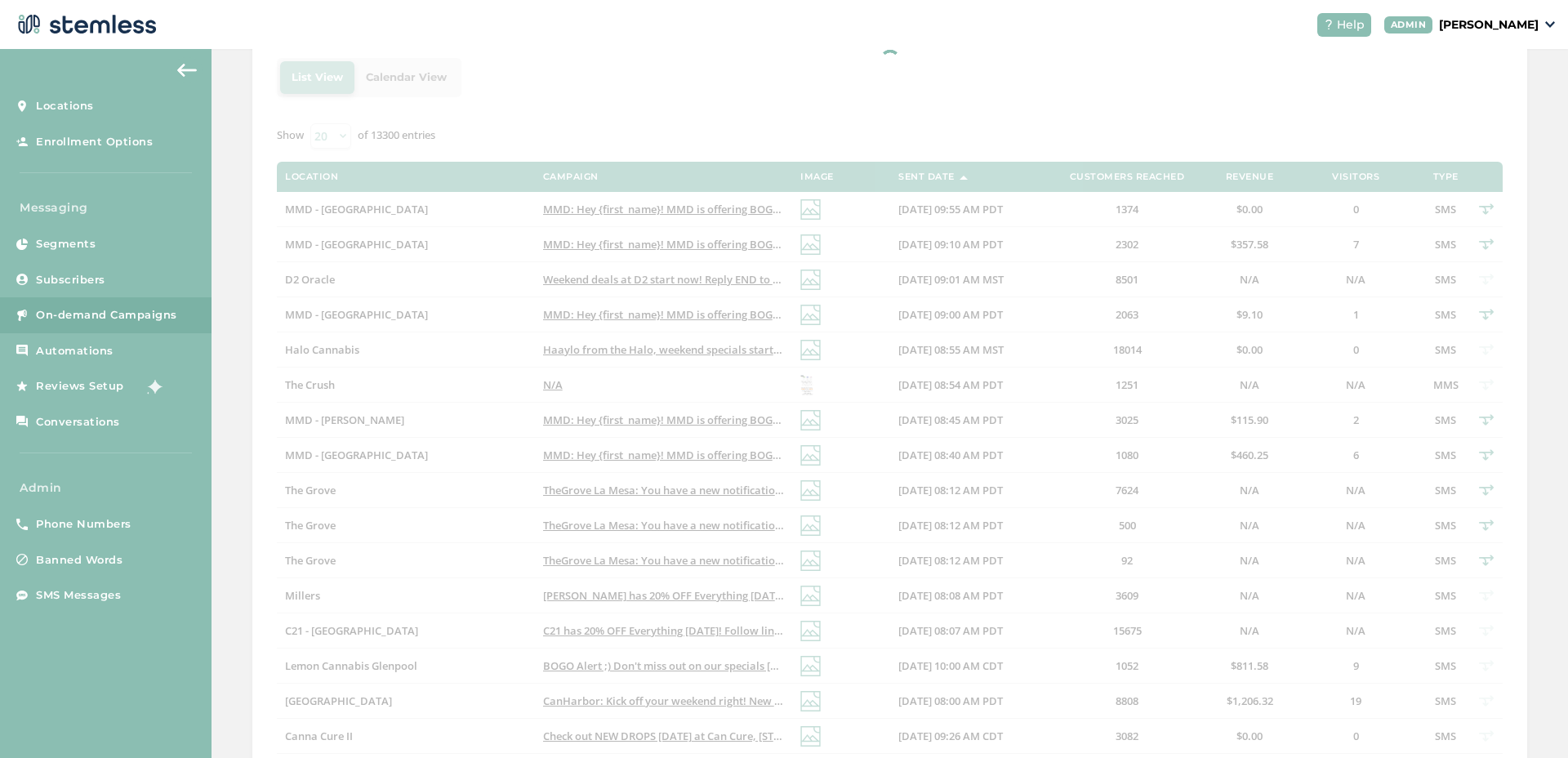
click at [615, 556] on div at bounding box center [890, 476] width 1275 height 886
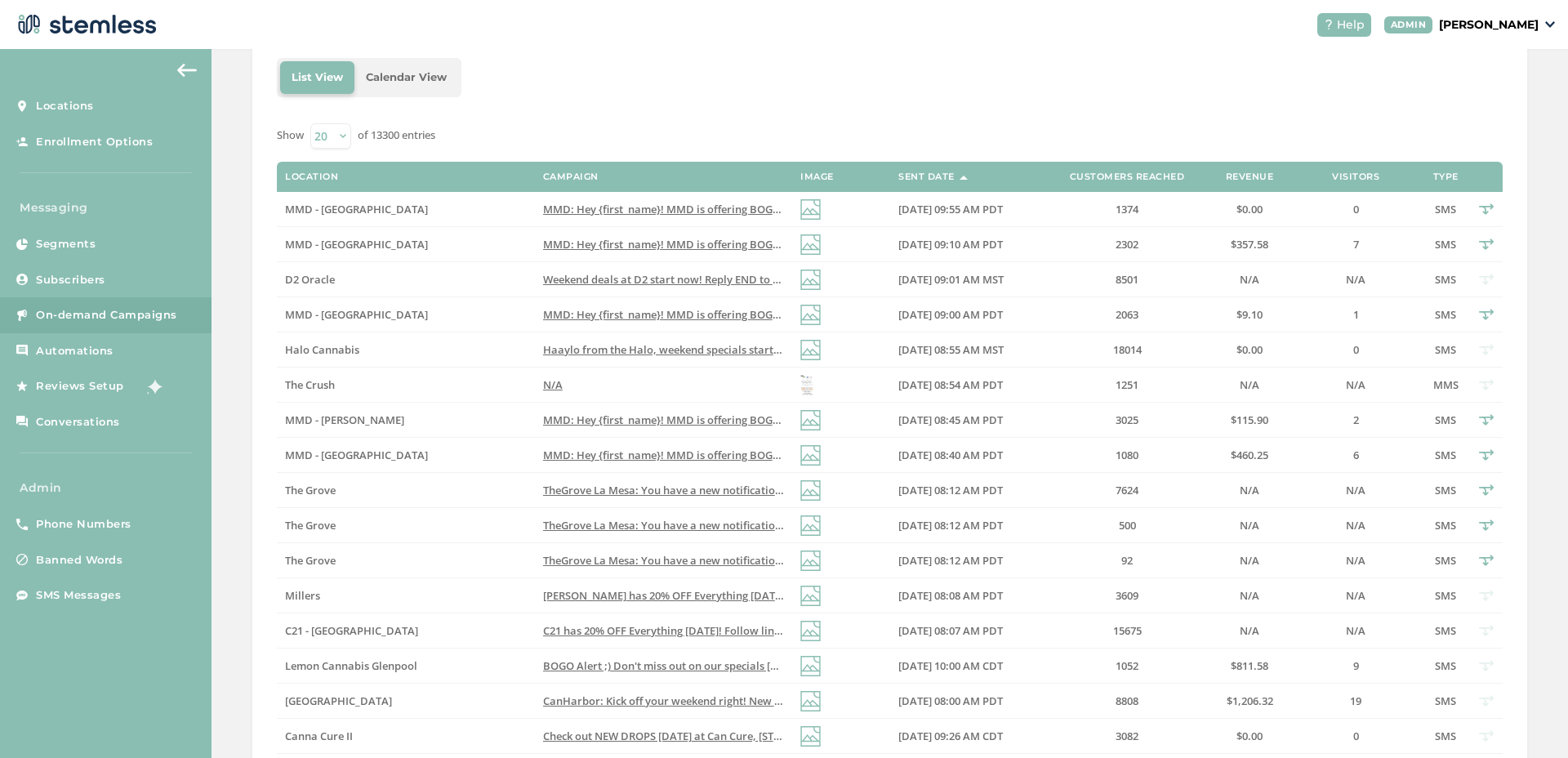
click at [615, 556] on span "TheGrove La Mesa: You have a new notification waiting for you, {first_name}! Re…" at bounding box center [789, 560] width 492 height 15
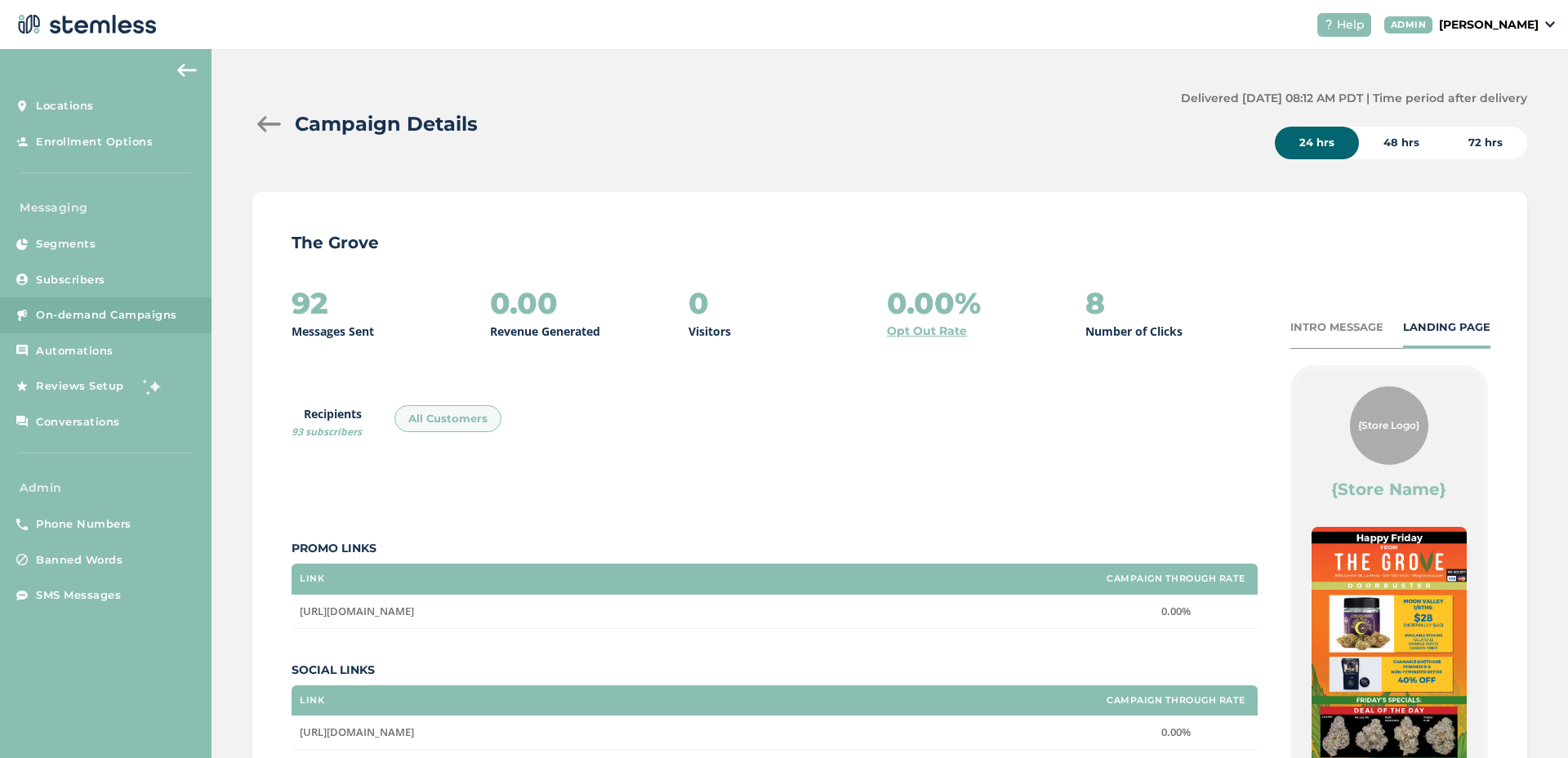
click at [274, 128] on div at bounding box center [269, 124] width 33 height 17
